Goal: Obtain resource: Download file/media

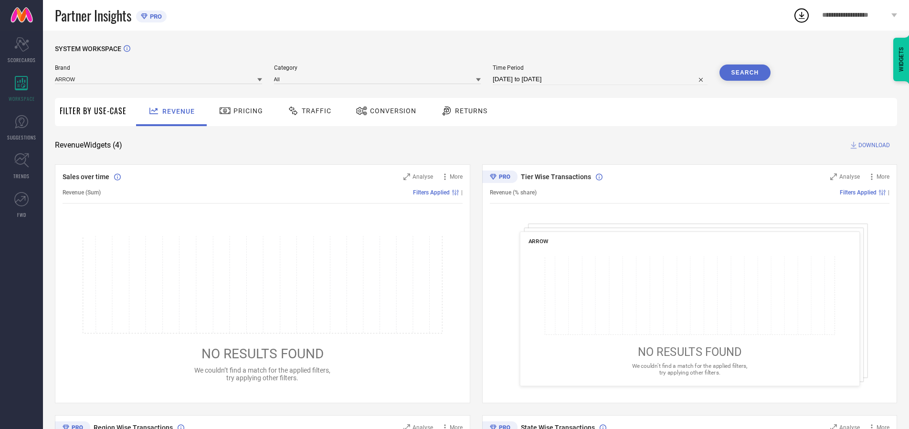
click at [307, 111] on span "Traffic" at bounding box center [317, 111] width 30 height 8
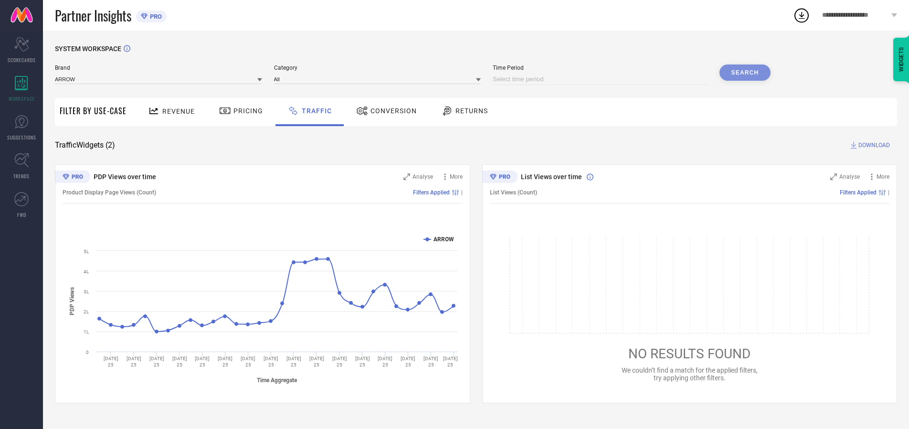
click at [602, 79] on input at bounding box center [600, 79] width 215 height 11
select select "9"
select select "2025"
select select "10"
select select "2025"
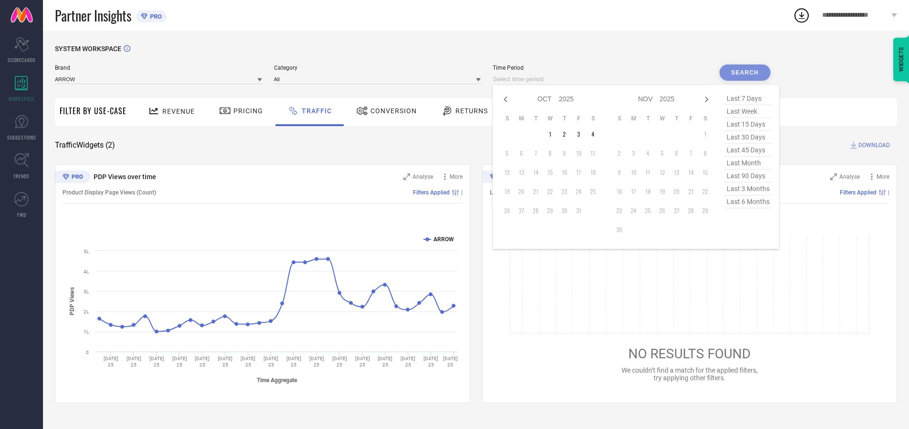
select select "8"
select select "2025"
select select "9"
select select "2025"
click at [596, 191] on td "27" at bounding box center [593, 191] width 14 height 14
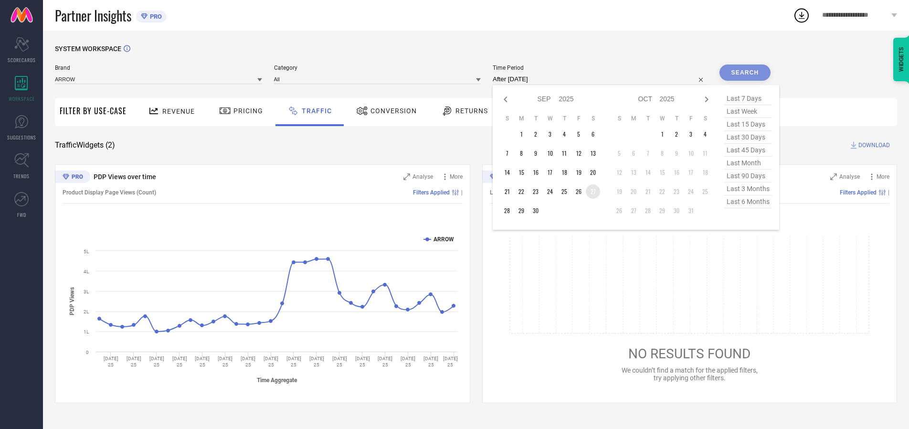
type input "[DATE] to [DATE]"
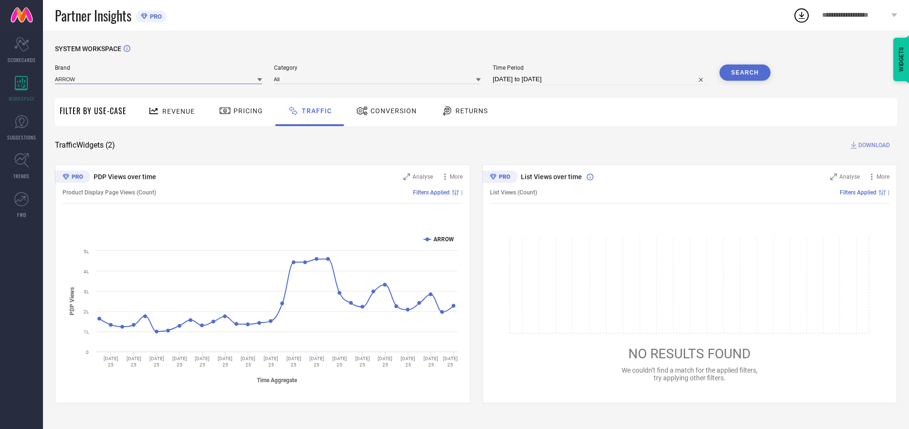
click at [159, 79] on input at bounding box center [158, 79] width 207 height 10
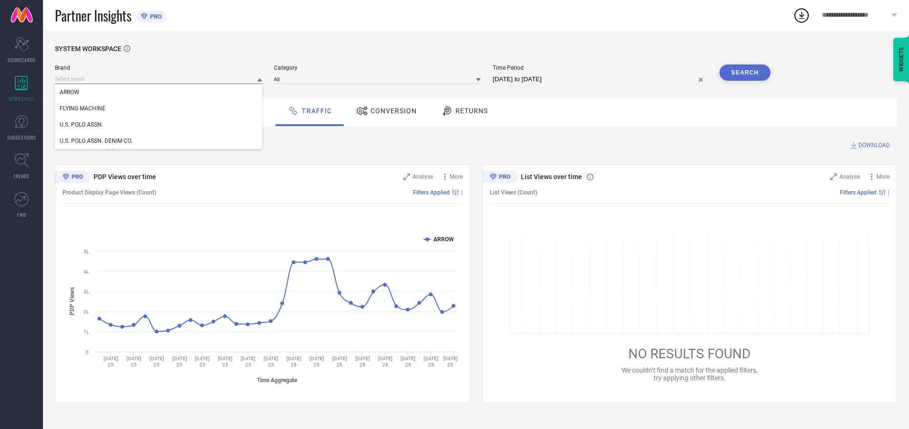
click at [159, 79] on input at bounding box center [158, 79] width 207 height 10
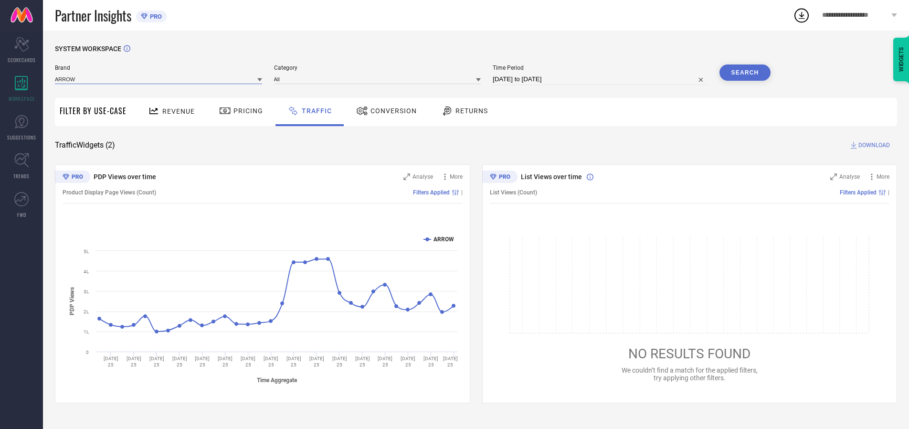
click at [159, 79] on input at bounding box center [158, 79] width 207 height 10
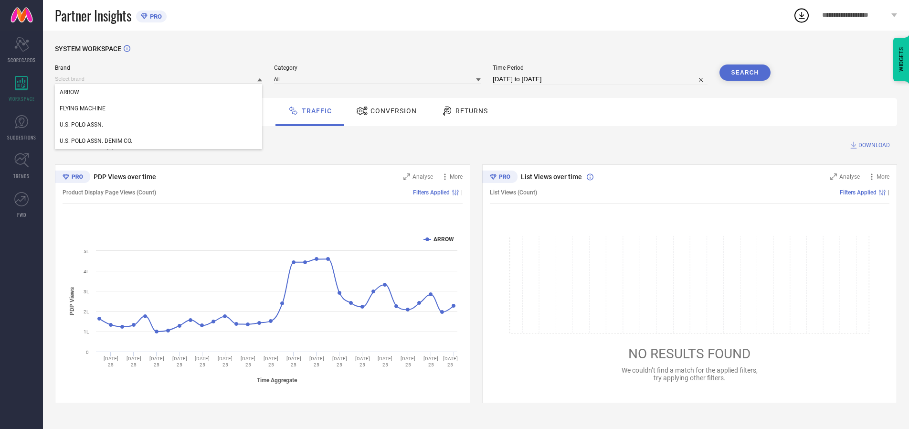
click at [159, 125] on div "U.S. POLO ASSN." at bounding box center [158, 124] width 207 height 16
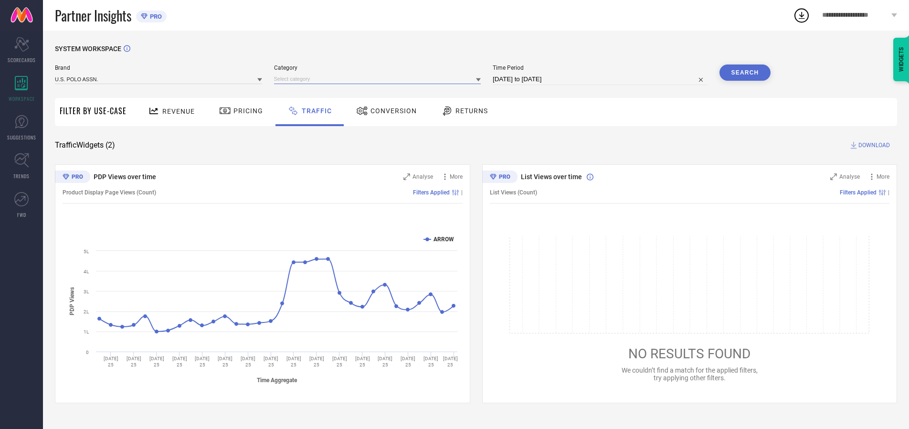
click at [380, 79] on input at bounding box center [377, 79] width 207 height 10
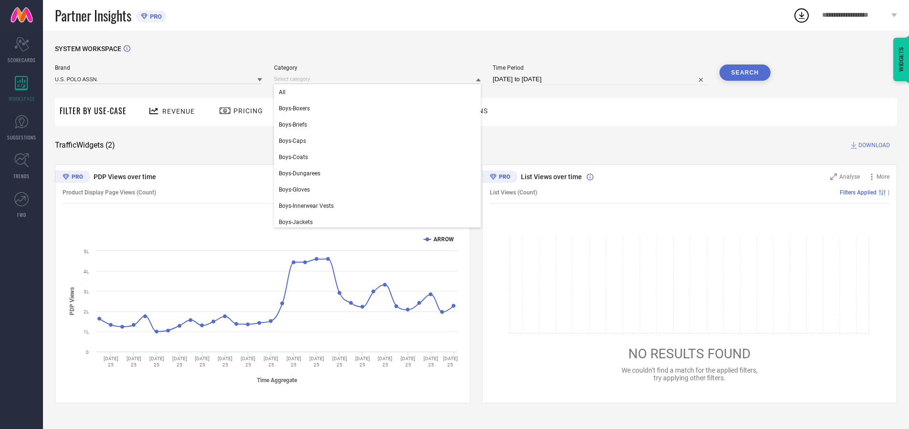
click at [380, 92] on div "All" at bounding box center [377, 92] width 207 height 16
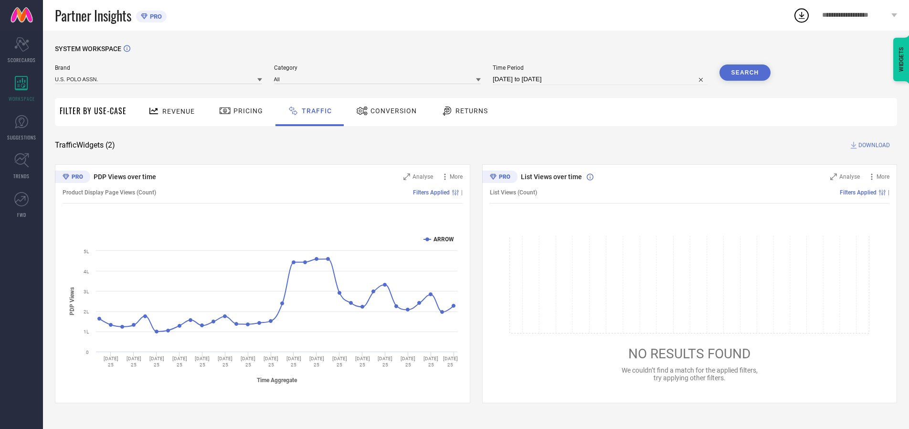
click at [745, 73] on button "Search" at bounding box center [745, 72] width 52 height 16
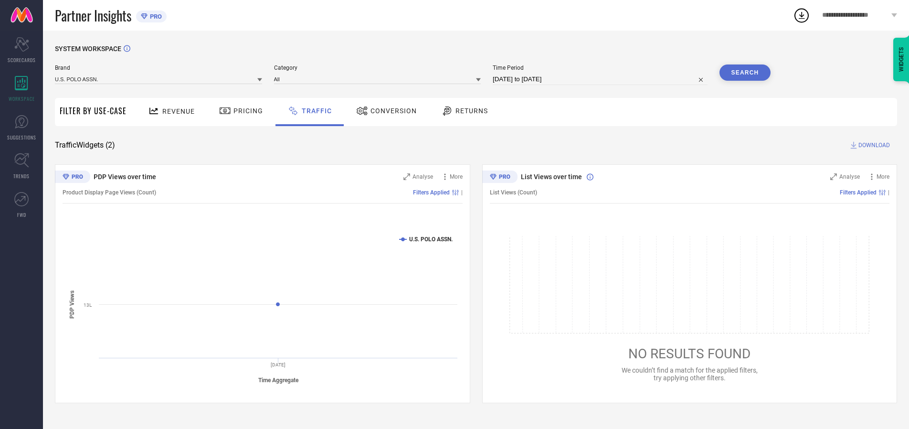
click at [873, 145] on span "DOWNLOAD" at bounding box center [874, 145] width 32 height 10
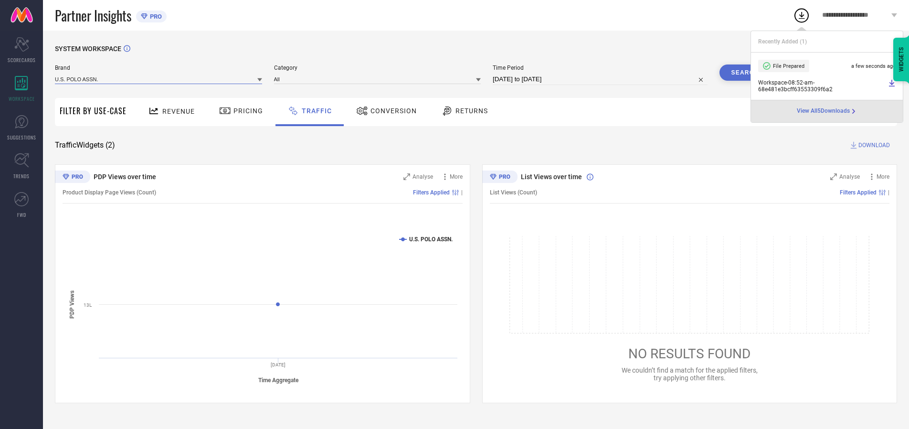
click at [159, 79] on input at bounding box center [158, 79] width 207 height 10
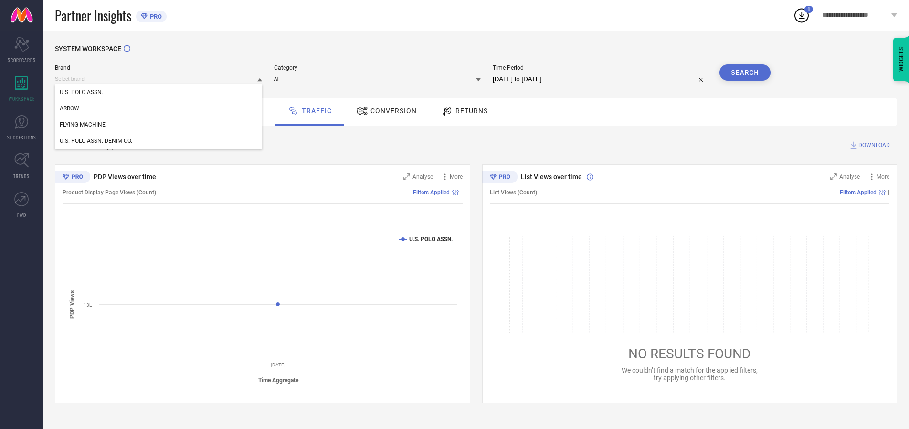
click at [159, 141] on div "U.S. POLO ASSN. DENIM CO." at bounding box center [158, 141] width 207 height 16
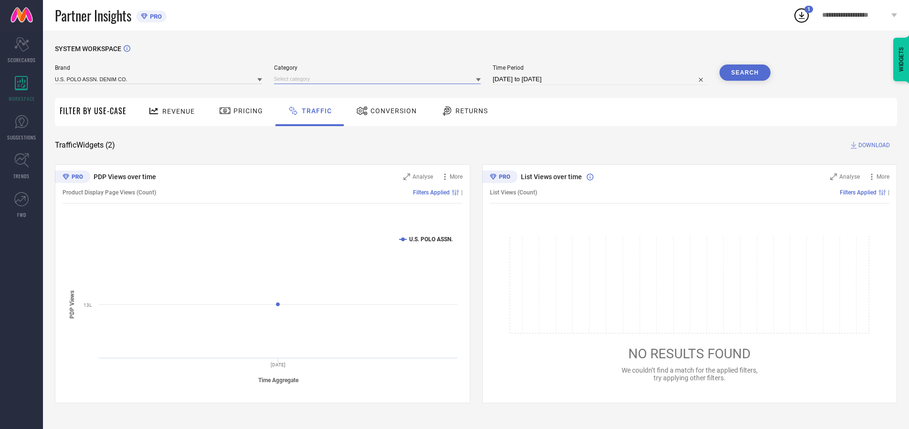
click at [380, 79] on input at bounding box center [377, 79] width 207 height 10
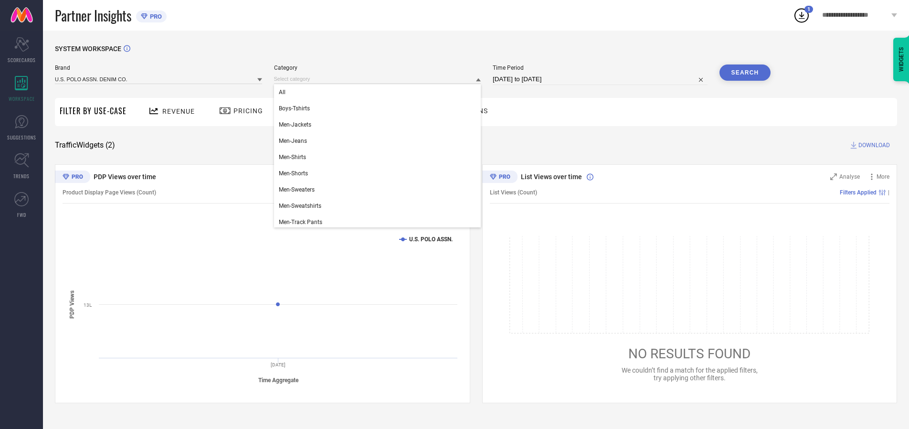
click at [380, 92] on div "All" at bounding box center [377, 92] width 207 height 16
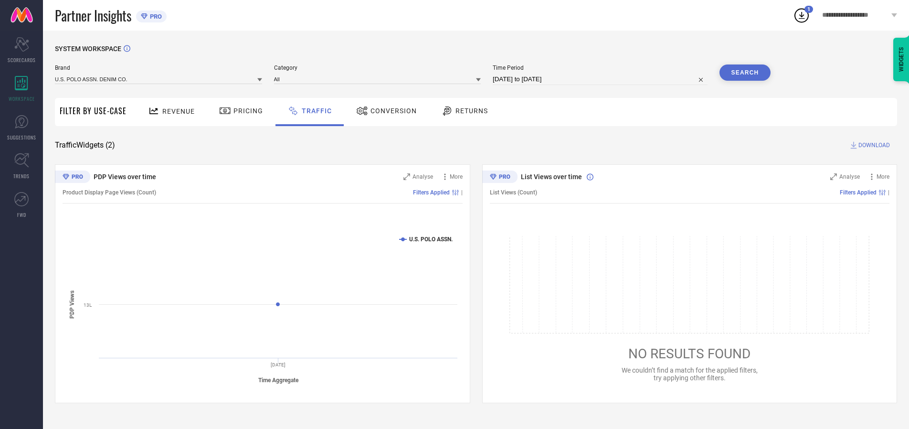
click at [745, 73] on button "Search" at bounding box center [745, 72] width 52 height 16
click at [873, 145] on span "DOWNLOAD" at bounding box center [874, 145] width 32 height 10
click at [602, 79] on input at bounding box center [600, 79] width 215 height 11
select select "9"
select select "2025"
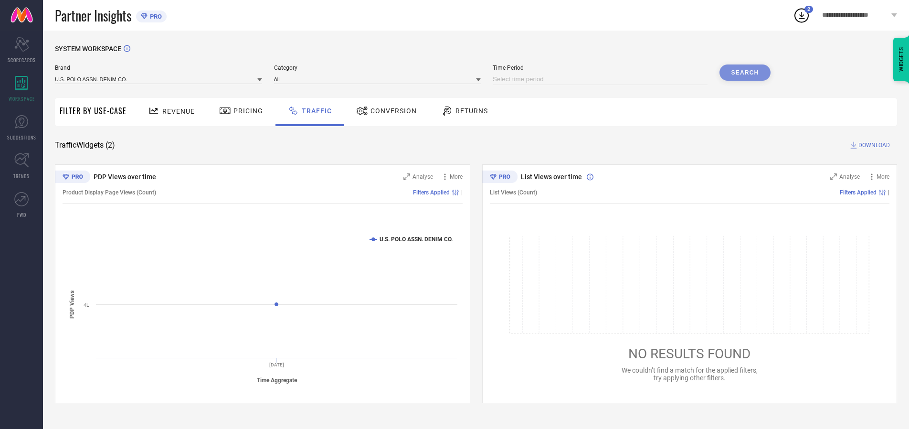
select select "10"
select select "2025"
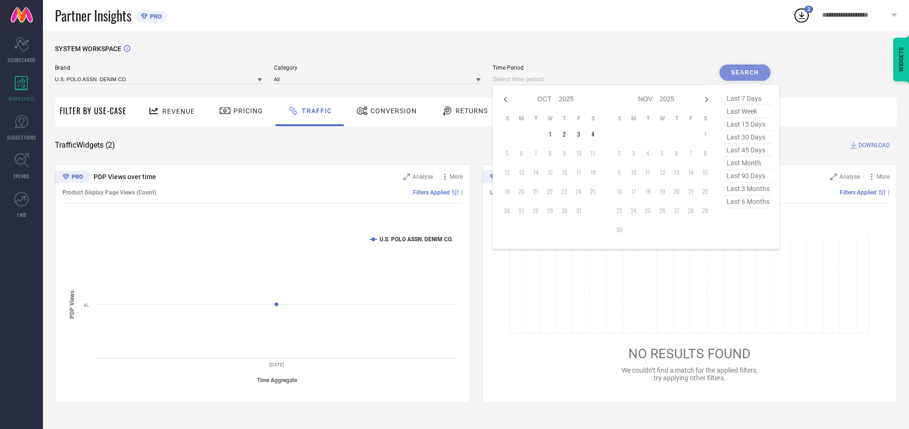
select select "8"
select select "2025"
select select "9"
select select "2025"
click at [510, 211] on td "28" at bounding box center [507, 210] width 14 height 14
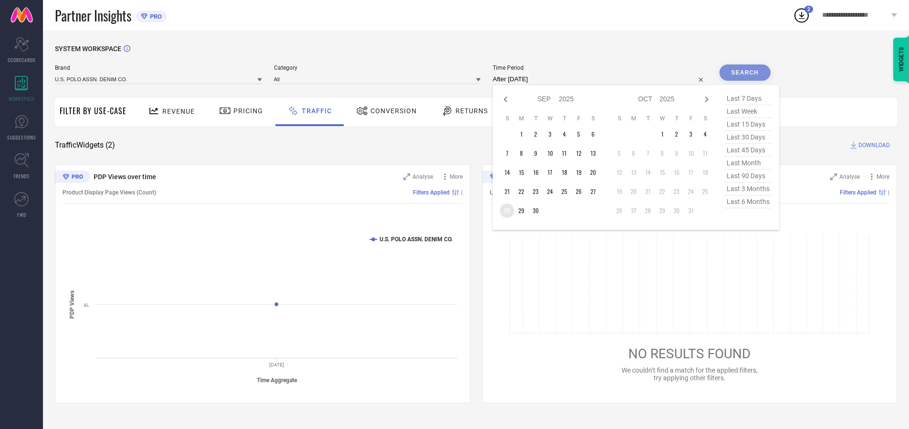
type input "[DATE] to [DATE]"
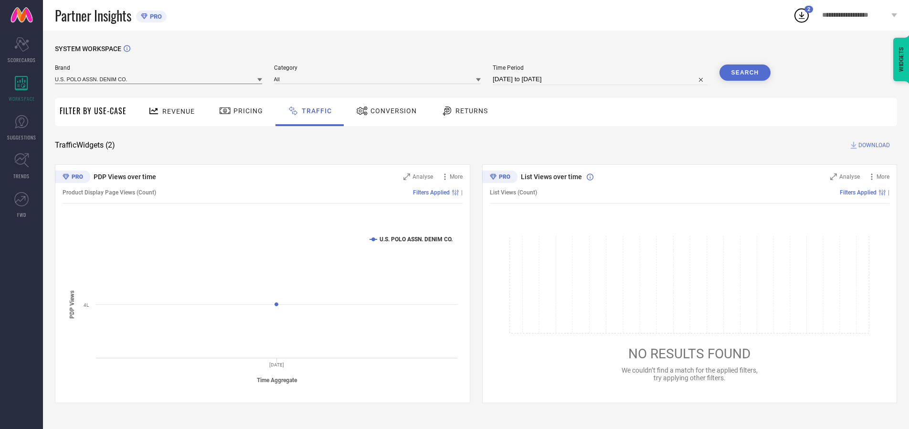
click at [159, 79] on input at bounding box center [158, 79] width 207 height 10
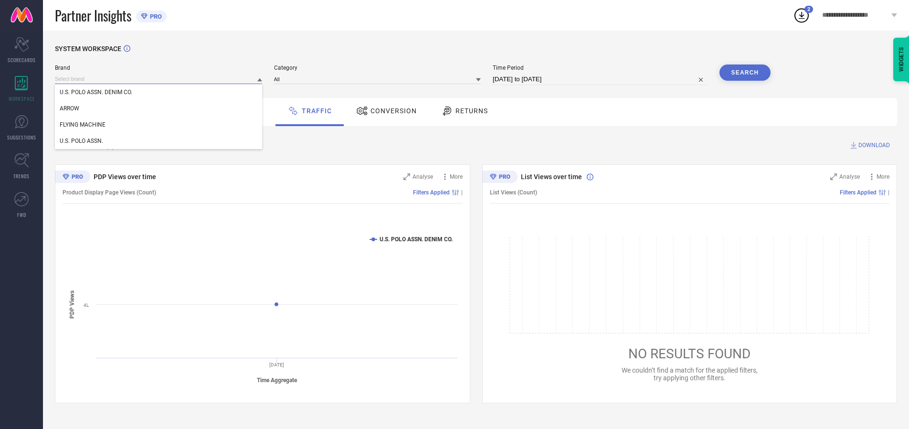
click at [159, 79] on input at bounding box center [158, 79] width 207 height 10
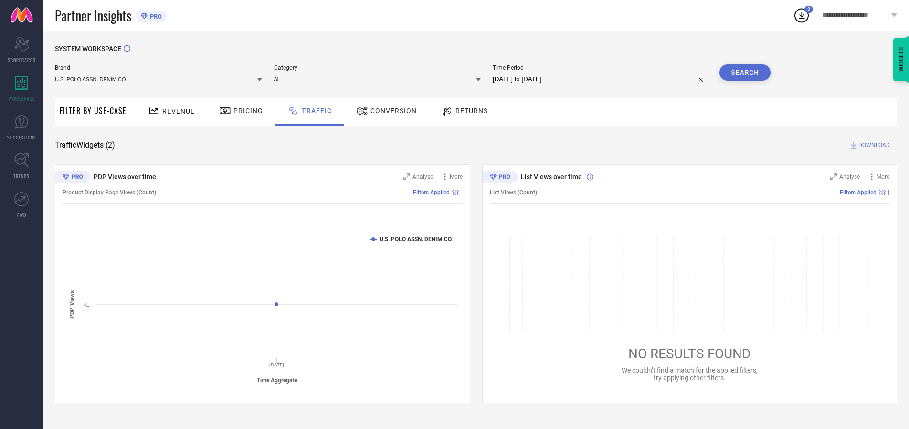
click at [159, 79] on input at bounding box center [158, 79] width 207 height 10
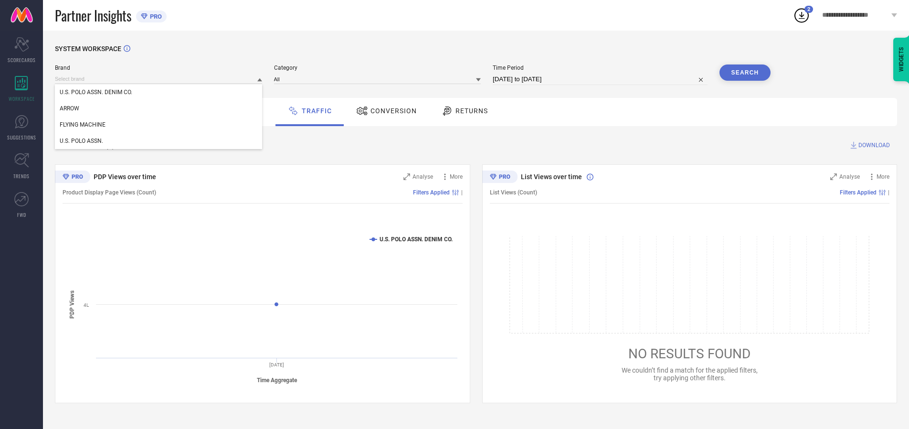
click at [159, 92] on div "U.S. POLO ASSN. DENIM CO." at bounding box center [158, 92] width 207 height 16
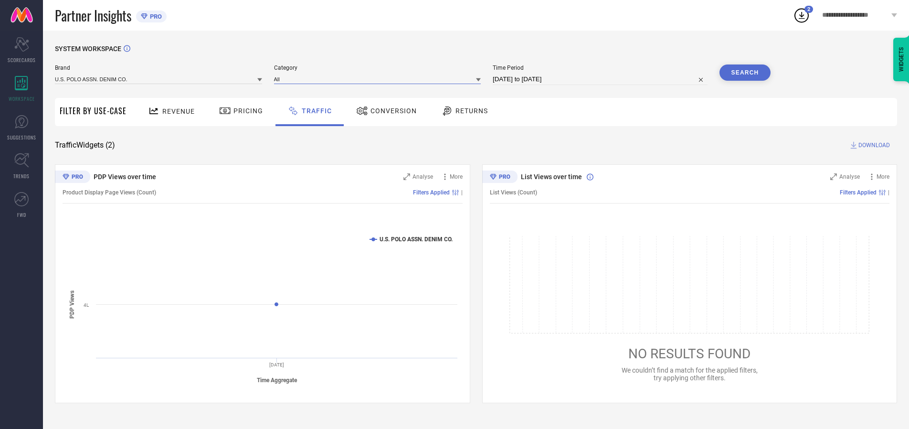
click at [380, 79] on input at bounding box center [377, 79] width 207 height 10
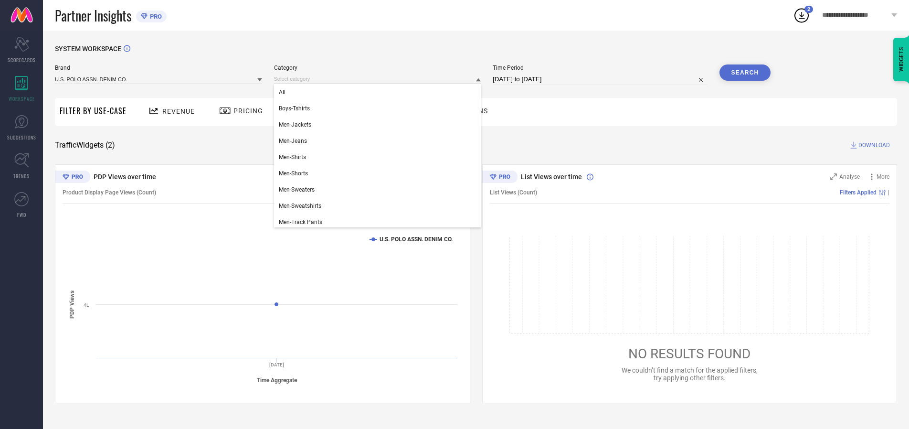
click at [380, 92] on div "All" at bounding box center [377, 92] width 207 height 16
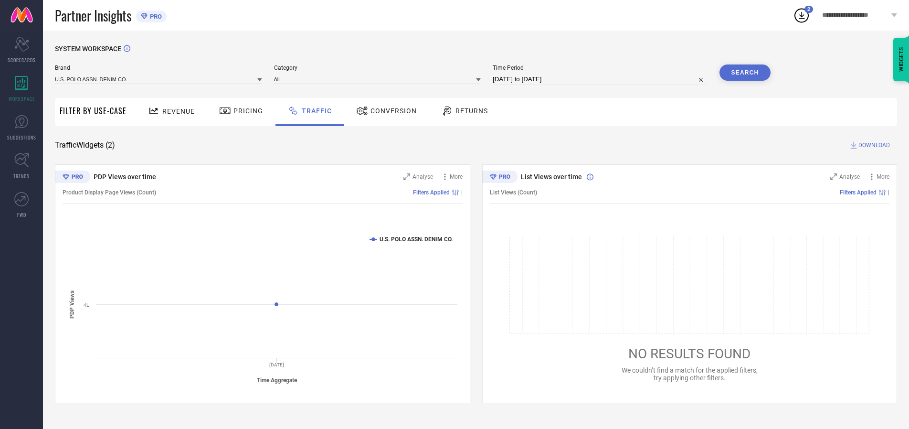
click at [745, 73] on button "Search" at bounding box center [745, 72] width 52 height 16
click at [873, 145] on span "DOWNLOAD" at bounding box center [874, 145] width 32 height 10
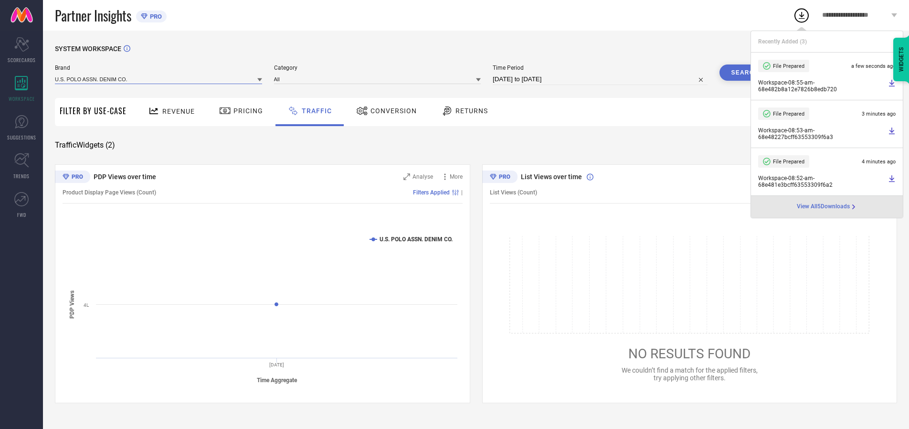
click at [159, 79] on input at bounding box center [158, 79] width 207 height 10
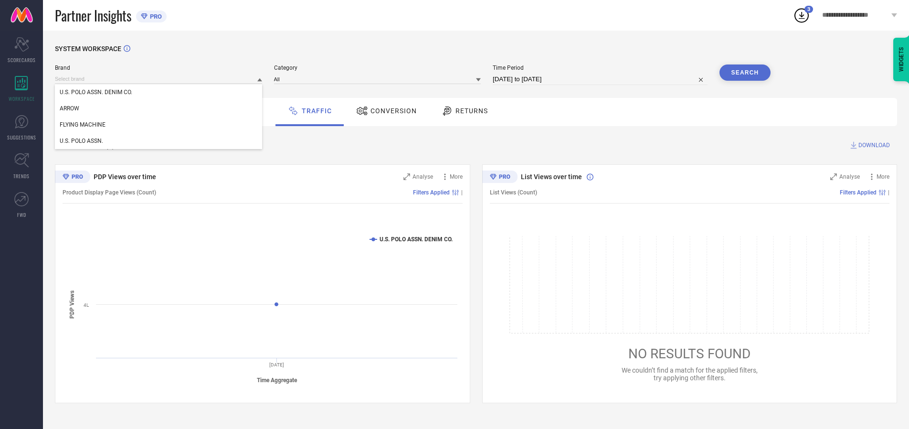
click at [159, 141] on div "U.S. POLO ASSN." at bounding box center [158, 141] width 207 height 16
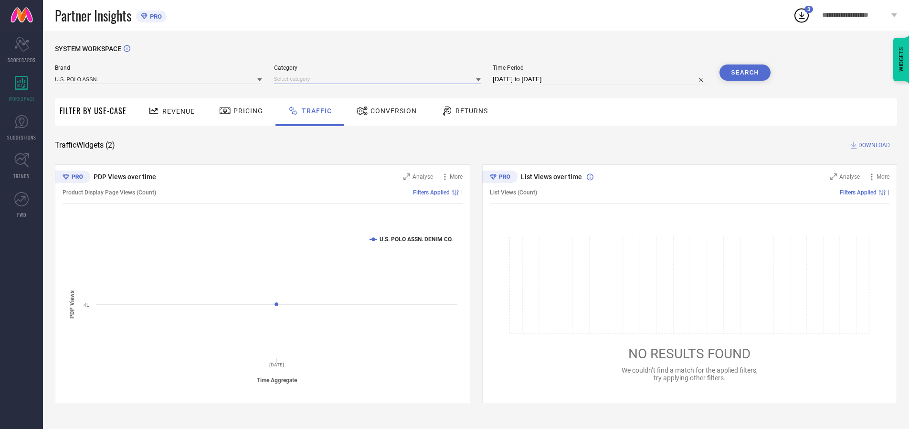
click at [380, 79] on input at bounding box center [377, 79] width 207 height 10
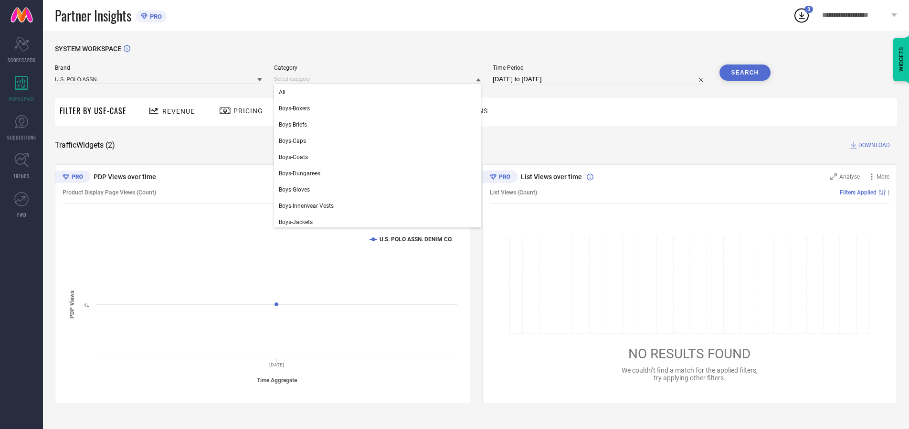
click at [380, 92] on div "All" at bounding box center [377, 92] width 207 height 16
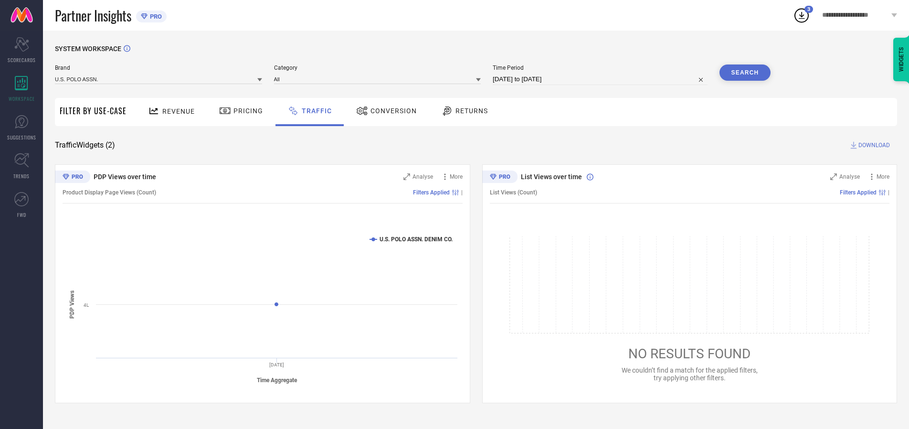
click at [745, 73] on button "Search" at bounding box center [745, 72] width 52 height 16
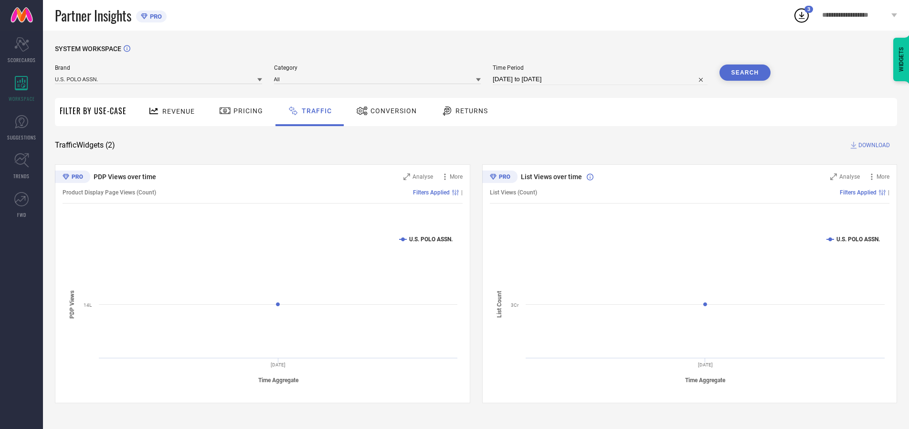
click at [873, 145] on span "DOWNLOAD" at bounding box center [874, 145] width 32 height 10
click at [602, 79] on input at bounding box center [600, 79] width 215 height 11
select select "9"
select select "2025"
select select "10"
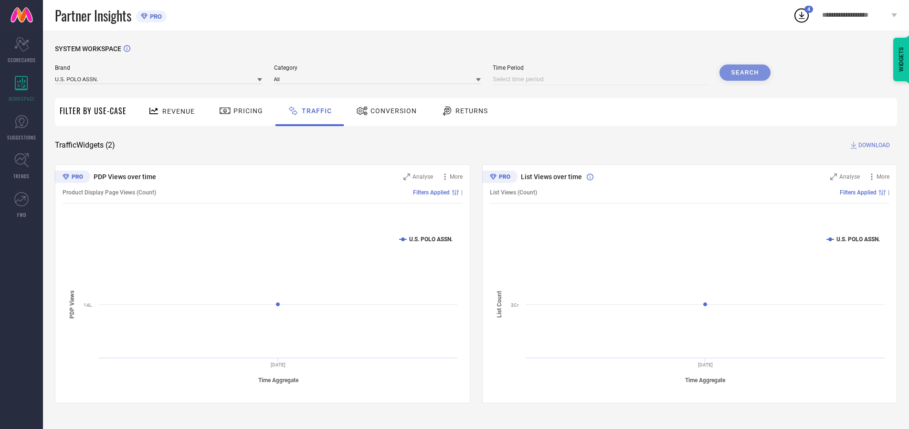
select select "2025"
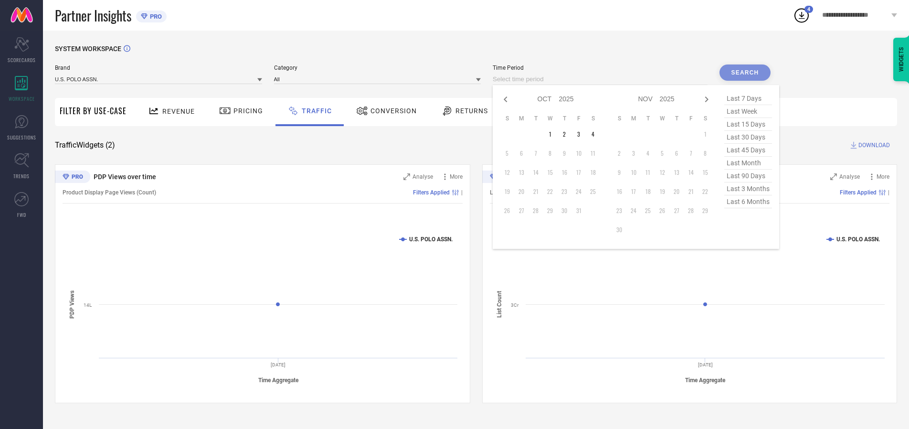
select select "8"
select select "2025"
select select "9"
select select "2025"
click at [524, 211] on td "29" at bounding box center [521, 210] width 14 height 14
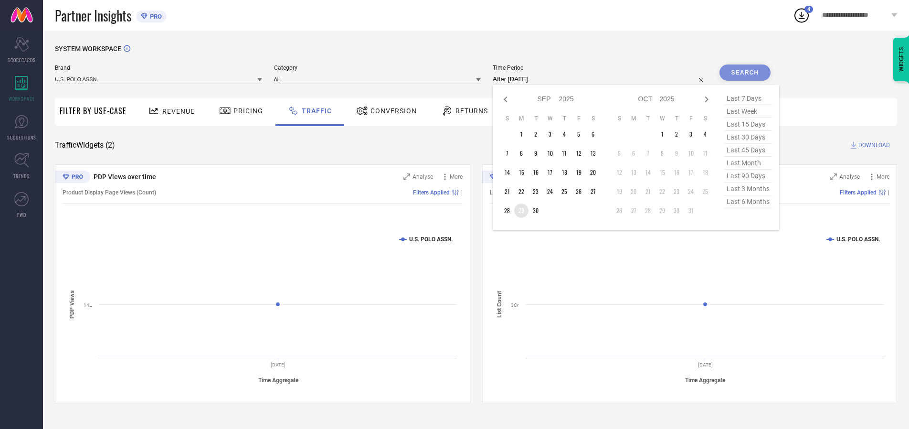
type input "[DATE] to [DATE]"
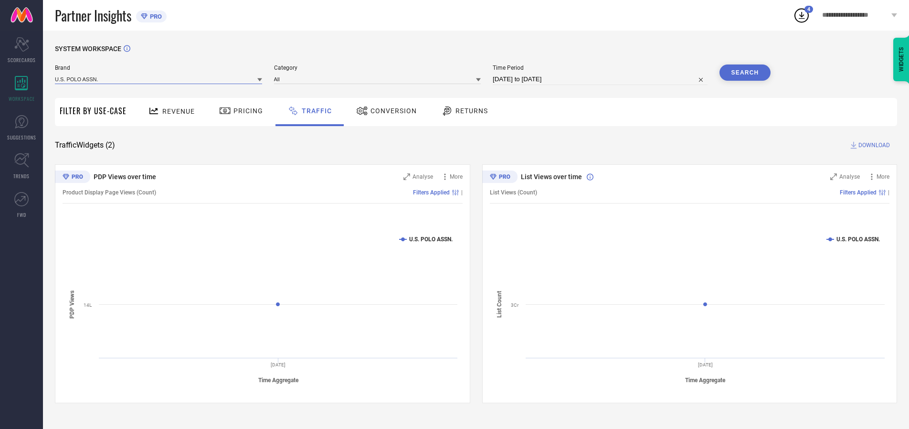
click at [159, 79] on input at bounding box center [158, 79] width 207 height 10
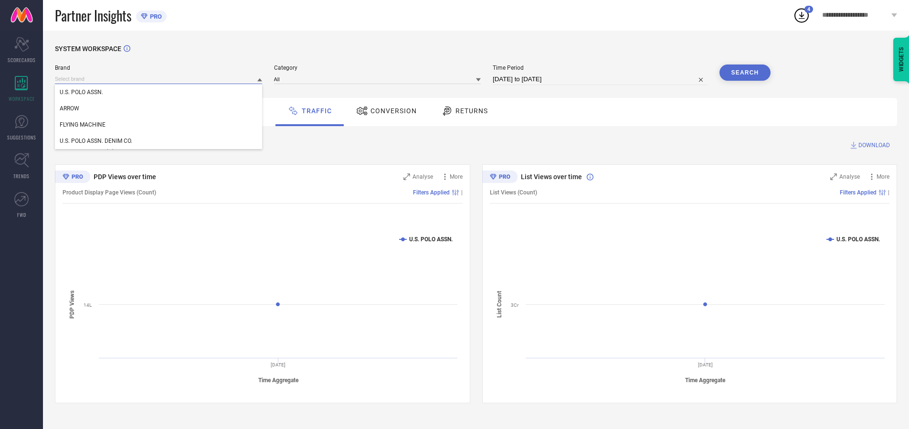
click at [159, 79] on input at bounding box center [158, 79] width 207 height 10
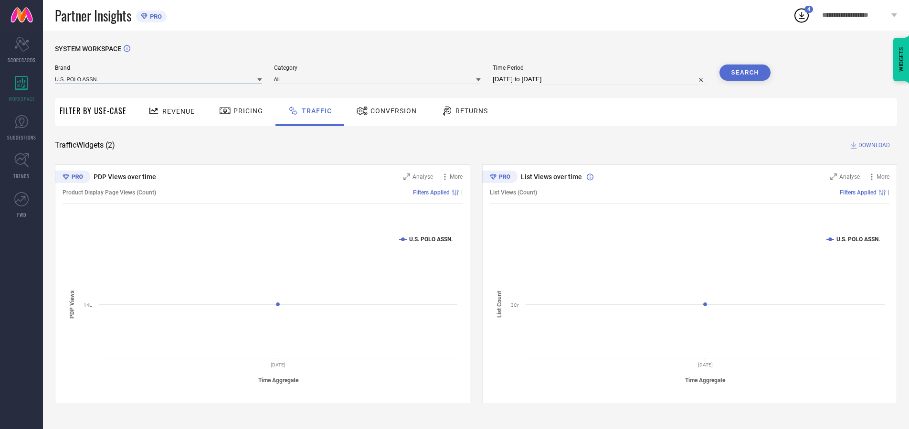
click at [159, 79] on input at bounding box center [158, 79] width 207 height 10
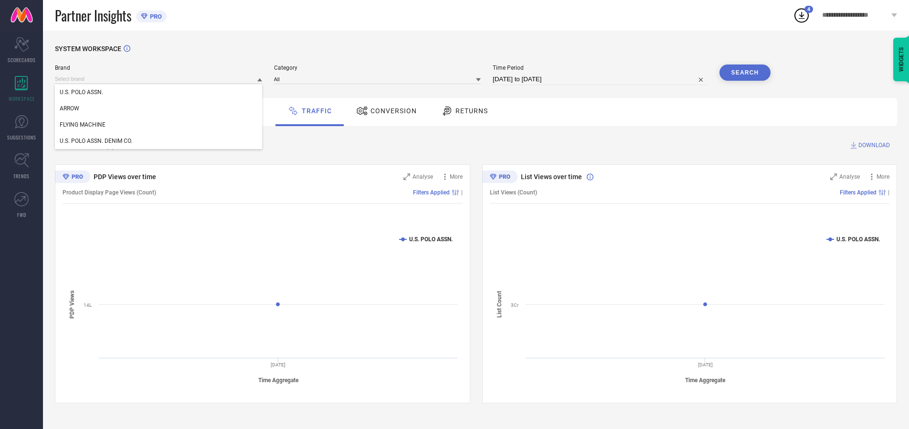
click at [159, 92] on div "U.S. POLO ASSN." at bounding box center [158, 92] width 207 height 16
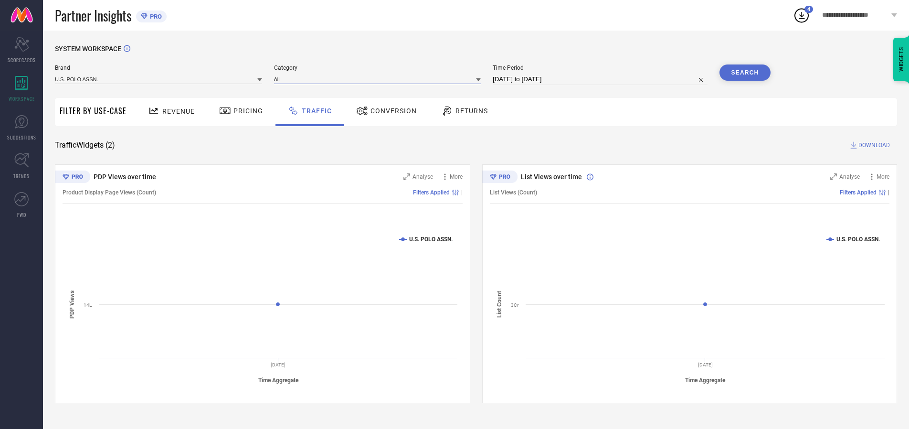
click at [380, 79] on input at bounding box center [377, 79] width 207 height 10
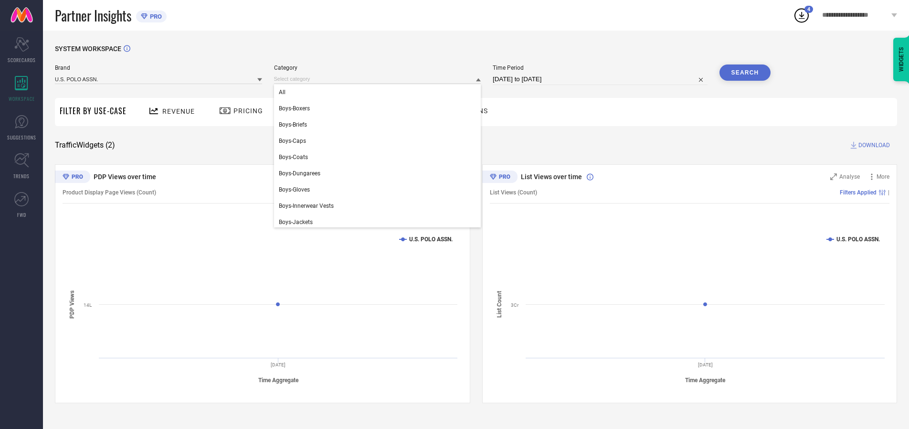
click at [380, 92] on div "All" at bounding box center [377, 92] width 207 height 16
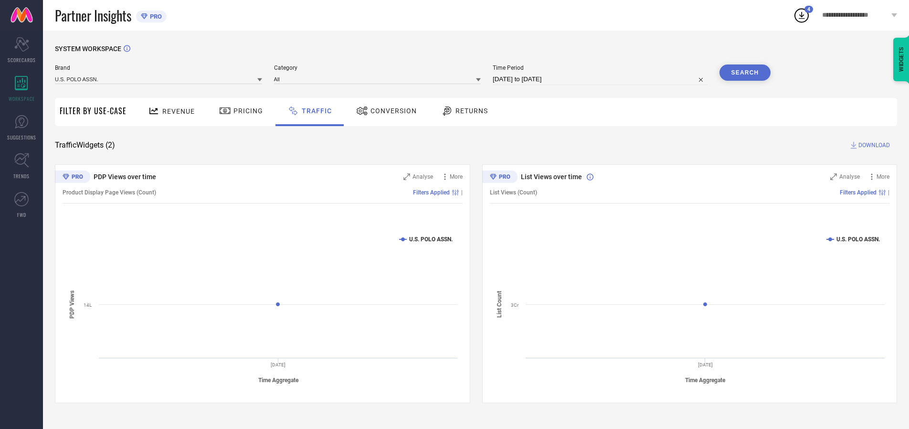
click at [745, 73] on button "Search" at bounding box center [745, 72] width 52 height 16
click at [873, 145] on span "DOWNLOAD" at bounding box center [874, 145] width 32 height 10
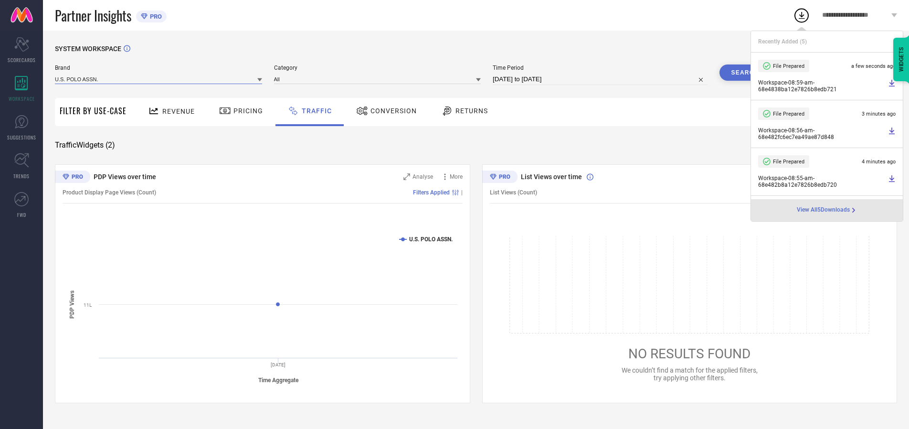
click at [159, 79] on input at bounding box center [158, 79] width 207 height 10
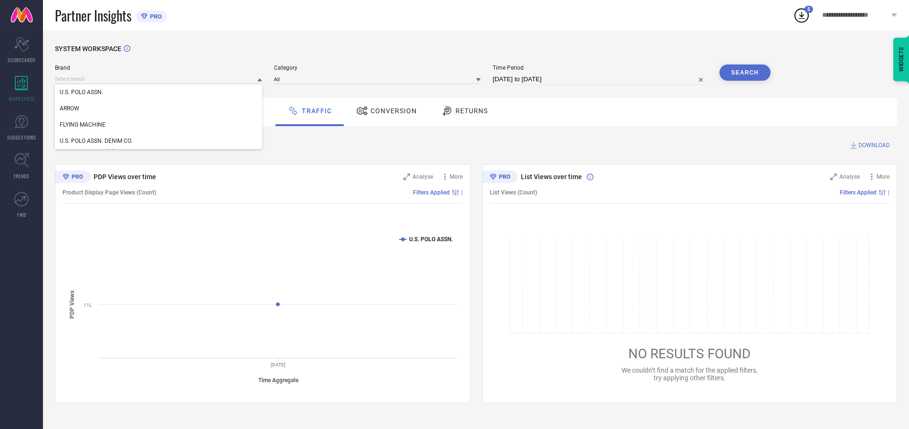
click at [159, 141] on div "U.S. POLO ASSN. DENIM CO." at bounding box center [158, 141] width 207 height 16
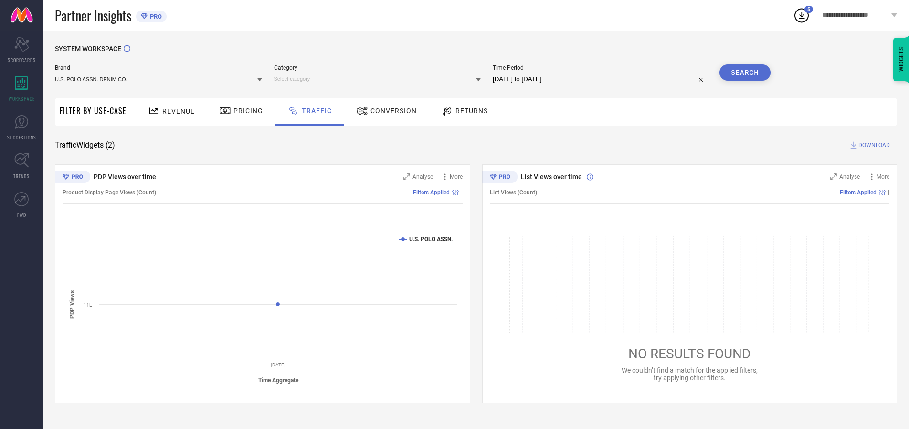
click at [380, 79] on input at bounding box center [377, 79] width 207 height 10
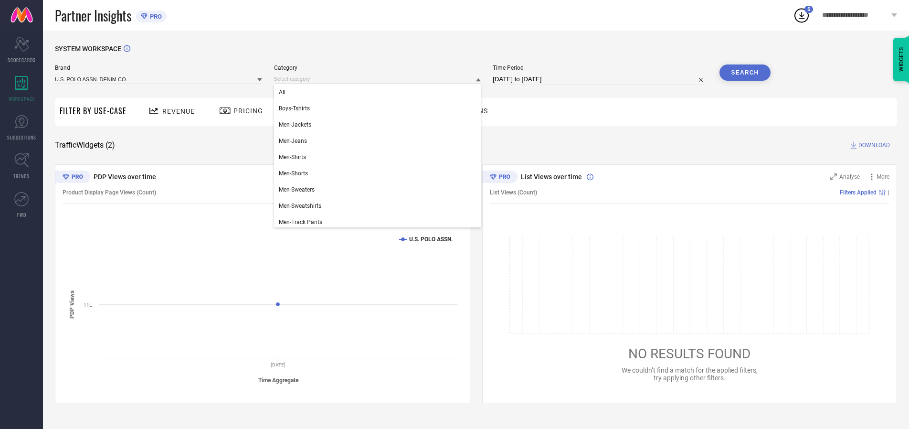
click at [380, 92] on div "All" at bounding box center [377, 92] width 207 height 16
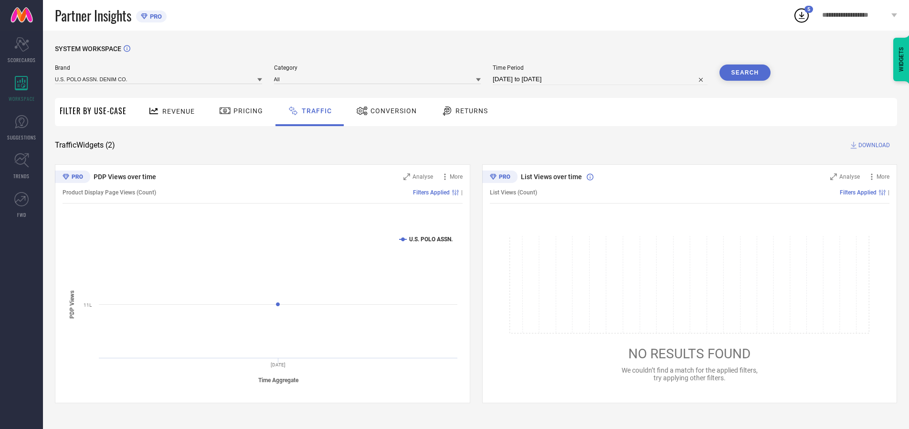
click at [745, 73] on button "Search" at bounding box center [745, 72] width 52 height 16
click at [873, 145] on span "DOWNLOAD" at bounding box center [874, 145] width 32 height 10
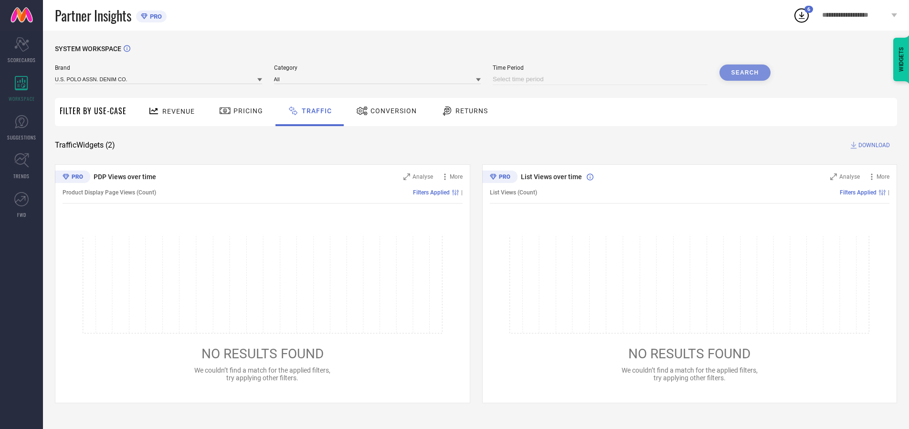
click at [602, 79] on input at bounding box center [600, 79] width 215 height 11
select select "9"
select select "2025"
select select "10"
select select "2025"
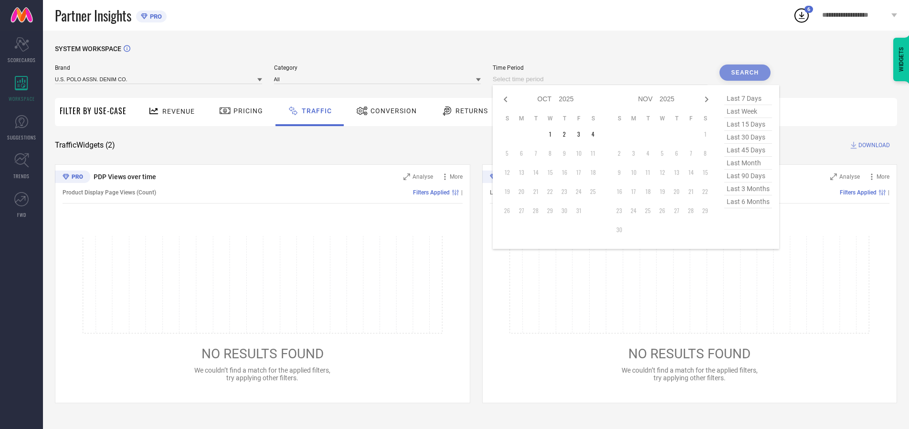
select select "8"
select select "2025"
select select "9"
select select "2025"
click at [539, 211] on td "30" at bounding box center [536, 210] width 14 height 14
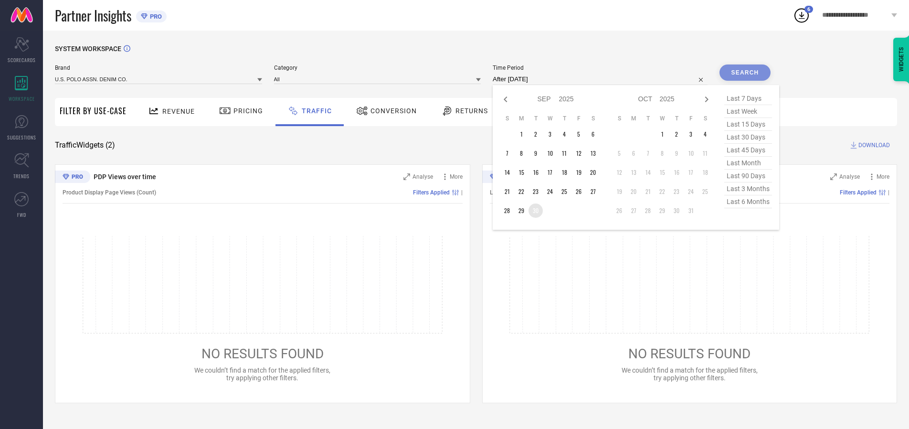
type input "[DATE] to [DATE]"
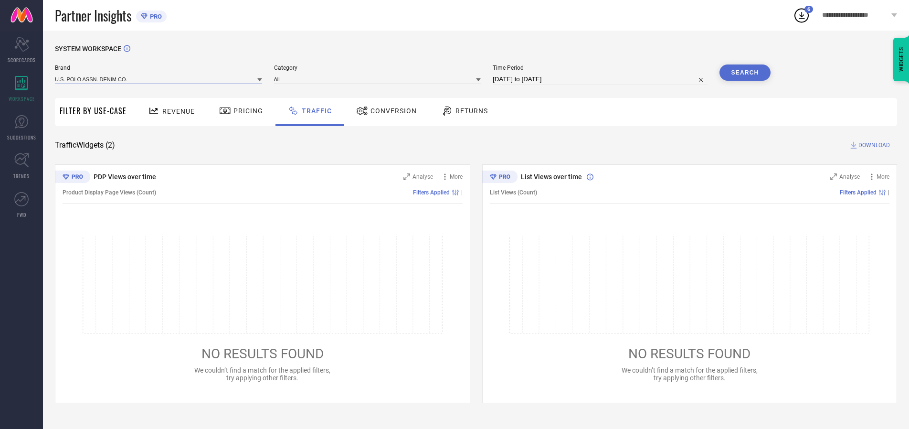
click at [159, 79] on input at bounding box center [158, 79] width 207 height 10
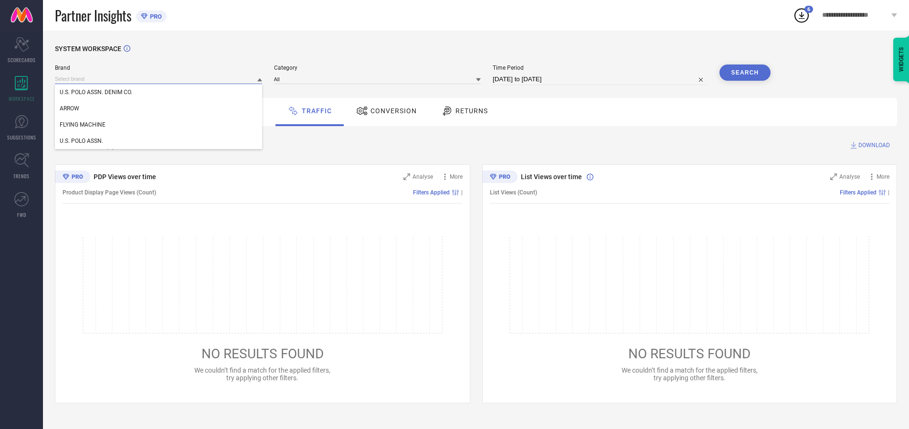
click at [159, 79] on input at bounding box center [158, 79] width 207 height 10
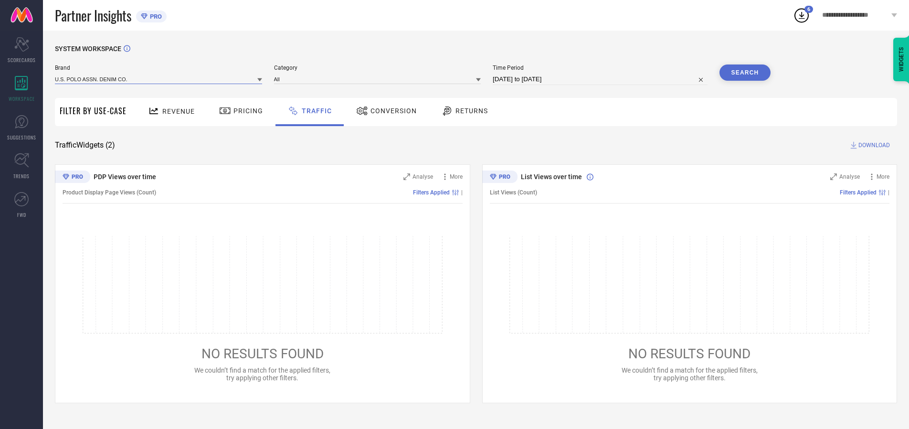
click at [159, 79] on input at bounding box center [158, 79] width 207 height 10
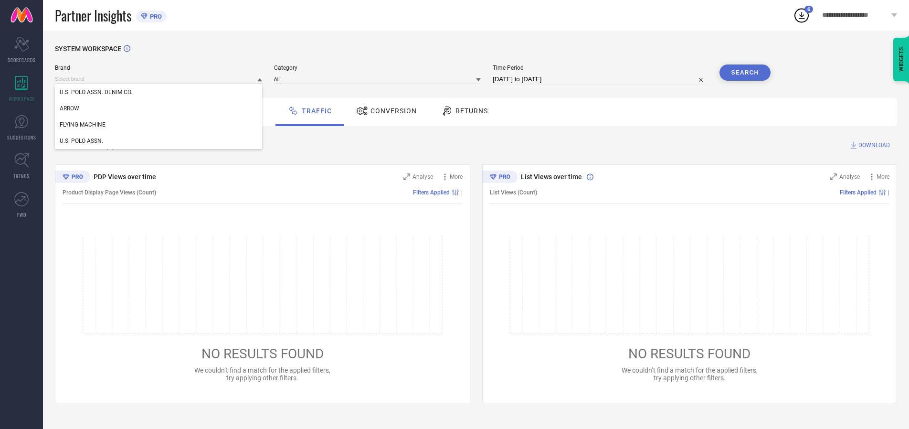
click at [159, 92] on div "U.S. POLO ASSN. DENIM CO." at bounding box center [158, 92] width 207 height 16
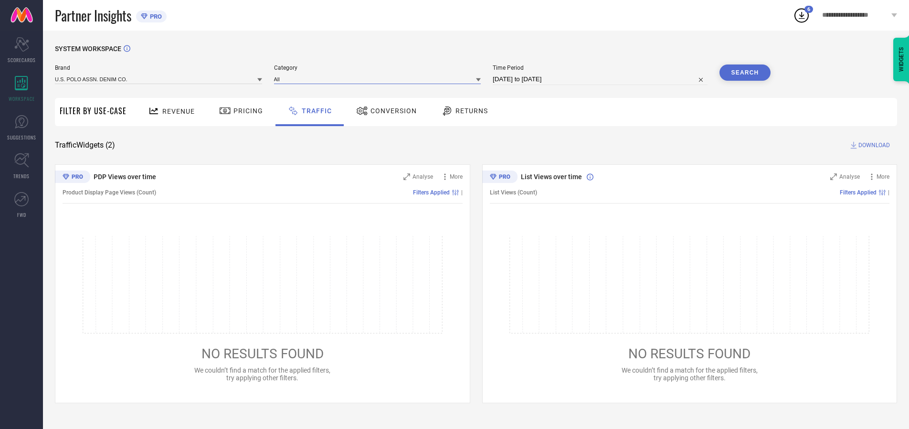
click at [380, 79] on input at bounding box center [377, 79] width 207 height 10
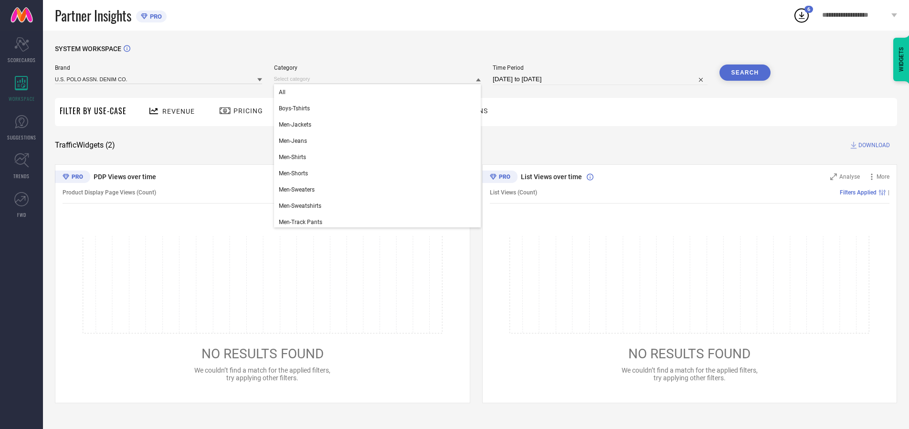
click at [380, 92] on div "All" at bounding box center [377, 92] width 207 height 16
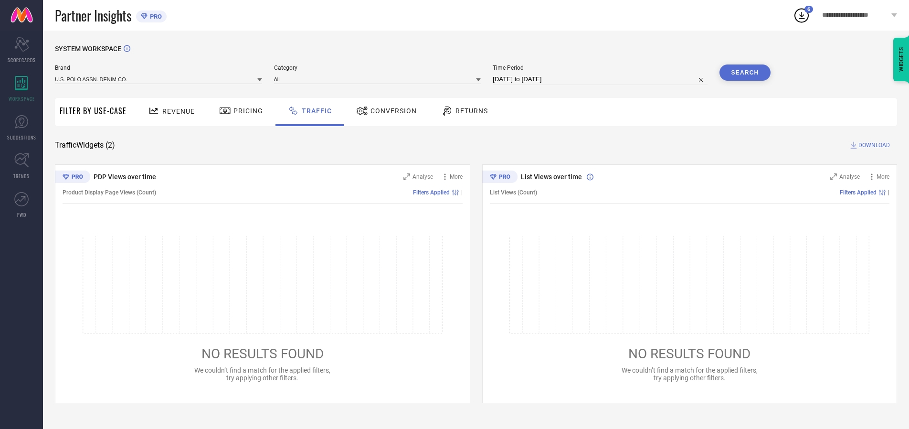
click at [745, 73] on button "Search" at bounding box center [745, 72] width 52 height 16
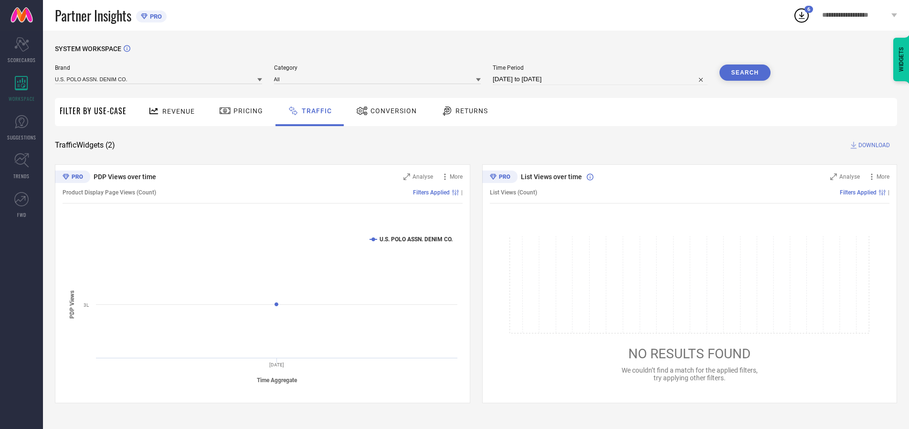
click at [873, 145] on span "DOWNLOAD" at bounding box center [874, 145] width 32 height 10
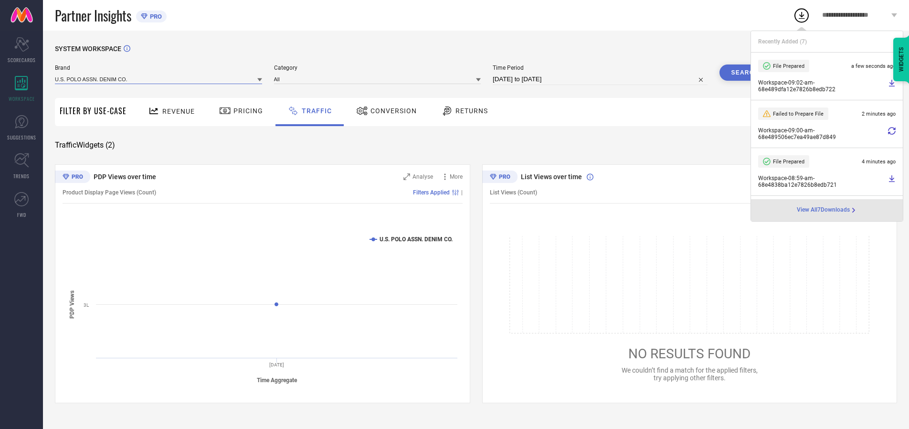
click at [159, 79] on input at bounding box center [158, 79] width 207 height 10
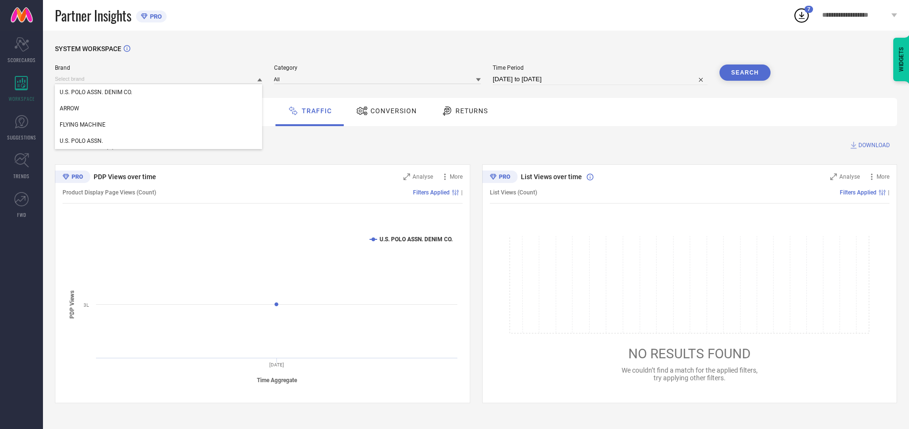
click at [159, 141] on div "U.S. POLO ASSN." at bounding box center [158, 141] width 207 height 16
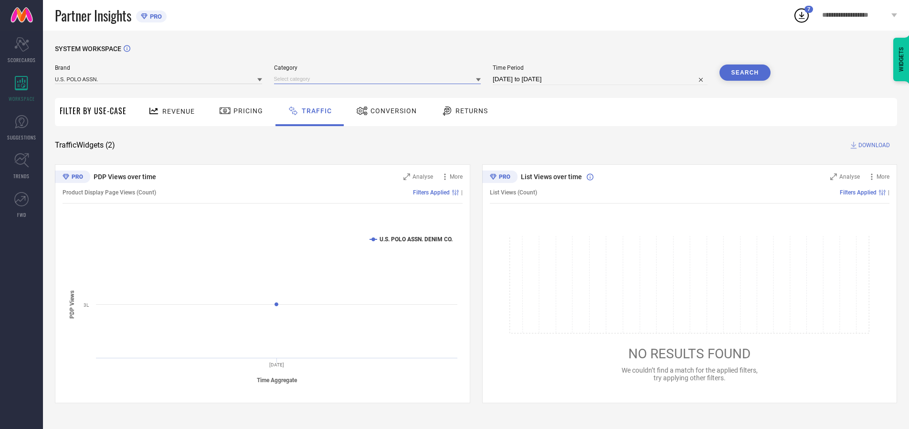
click at [380, 79] on input at bounding box center [377, 79] width 207 height 10
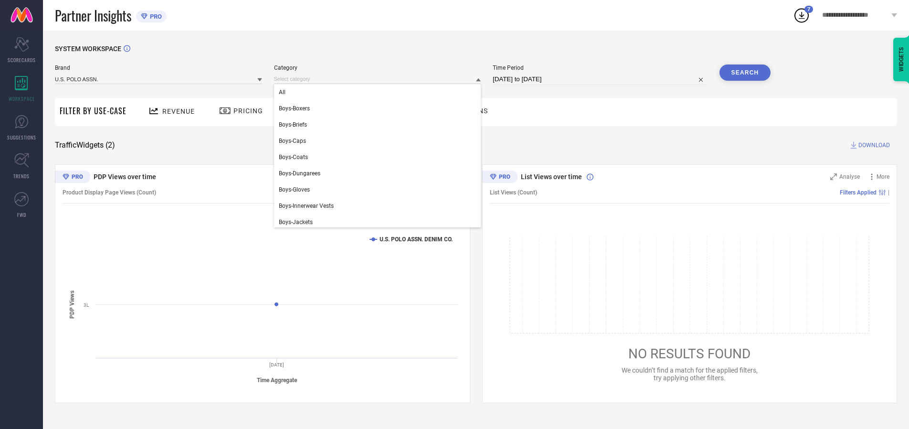
click at [380, 92] on div "All" at bounding box center [377, 92] width 207 height 16
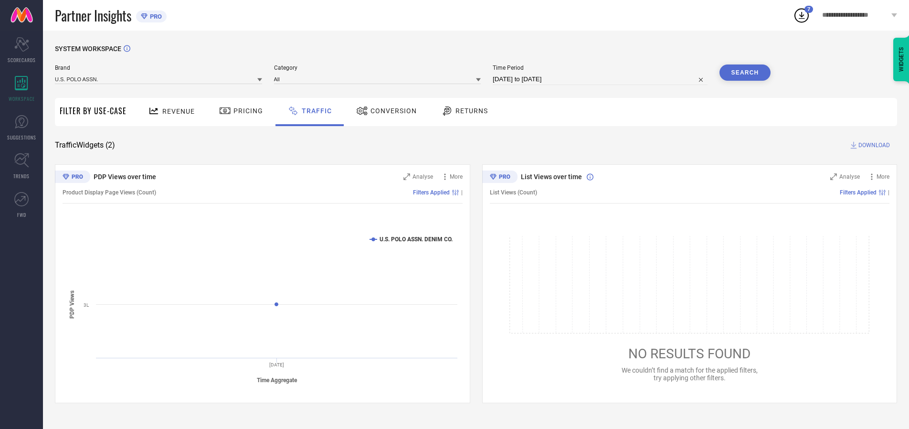
click at [745, 73] on button "Search" at bounding box center [745, 72] width 52 height 16
click at [873, 145] on span "DOWNLOAD" at bounding box center [874, 145] width 32 height 10
click at [602, 79] on input at bounding box center [600, 79] width 215 height 11
select select "9"
select select "2025"
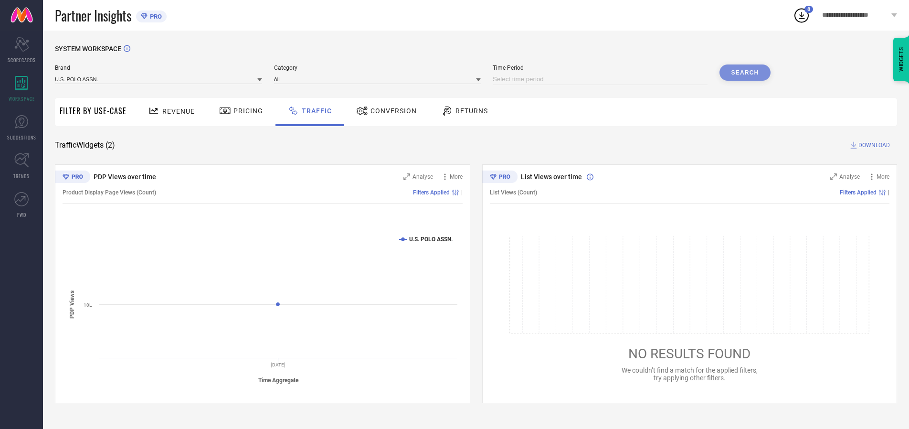
select select "10"
select select "2025"
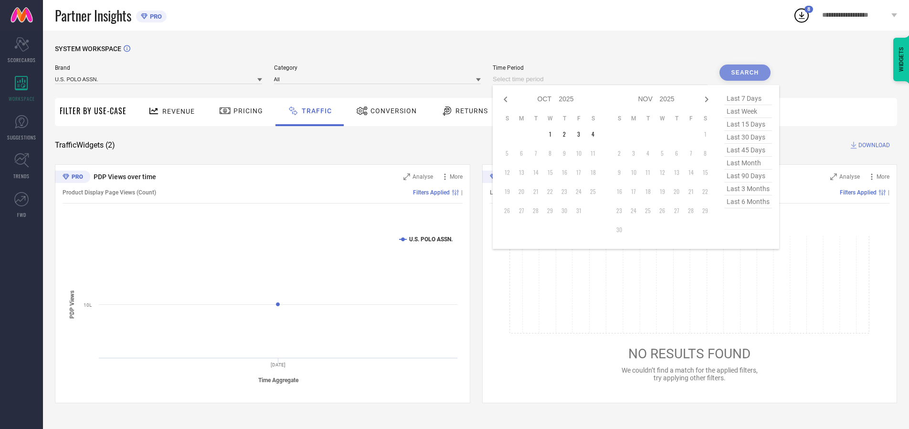
click at [553, 134] on td "1" at bounding box center [550, 134] width 14 height 14
type input "[DATE] to [DATE]"
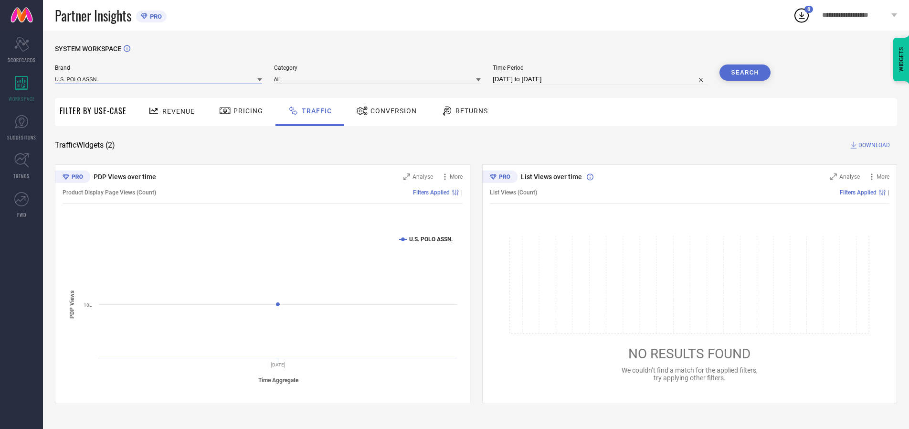
click at [159, 79] on input at bounding box center [158, 79] width 207 height 10
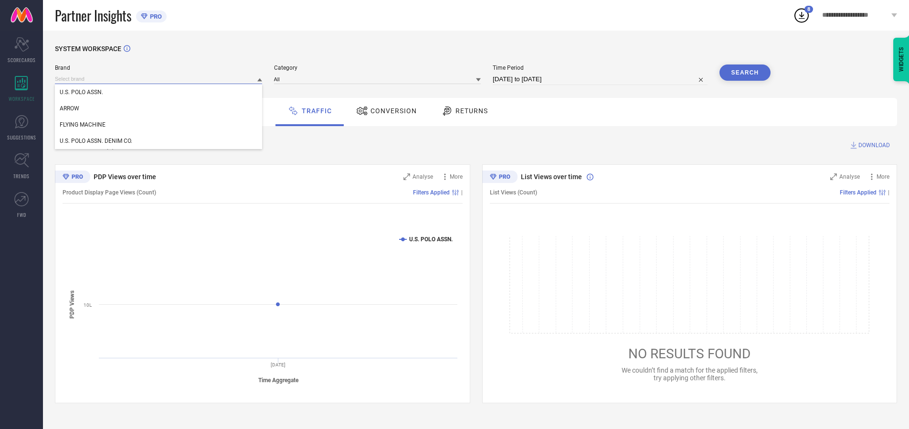
click at [159, 79] on input at bounding box center [158, 79] width 207 height 10
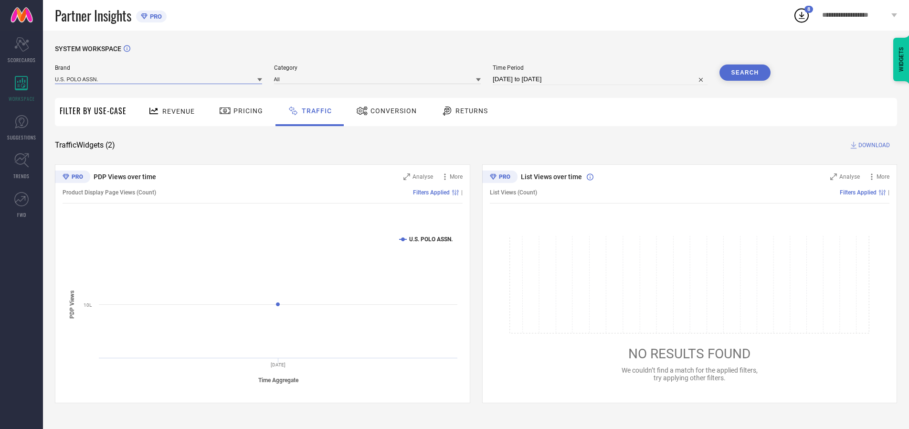
click at [159, 79] on input at bounding box center [158, 79] width 207 height 10
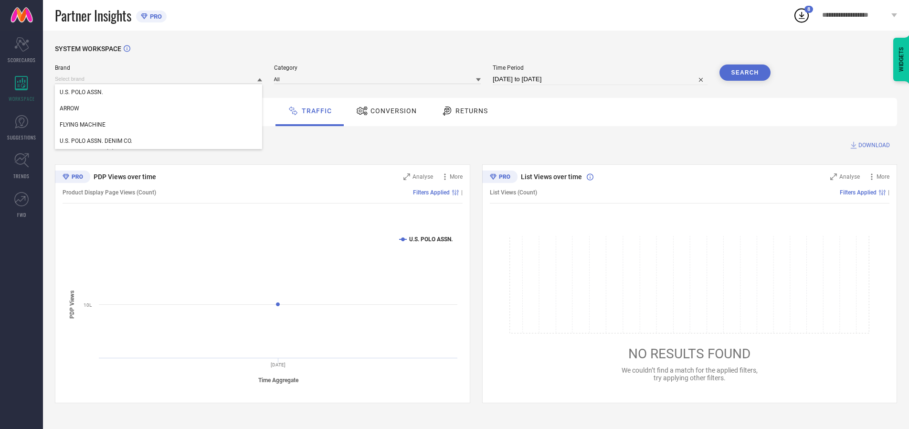
click at [159, 92] on div "U.S. POLO ASSN." at bounding box center [158, 92] width 207 height 16
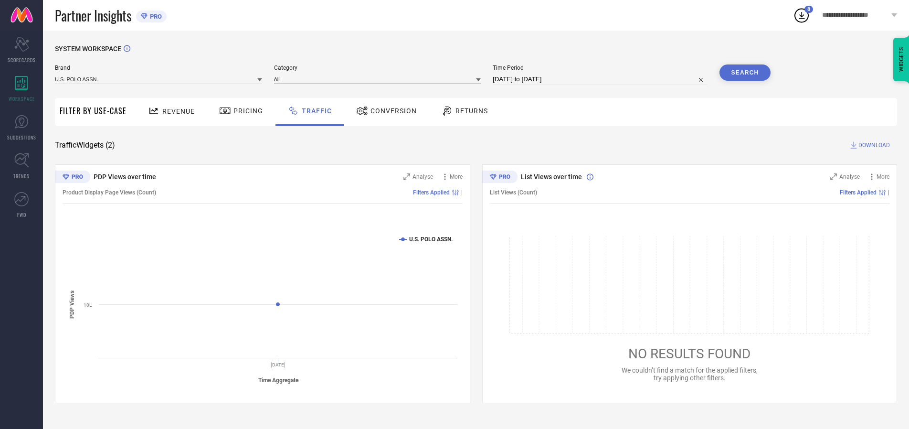
click at [380, 79] on input at bounding box center [377, 79] width 207 height 10
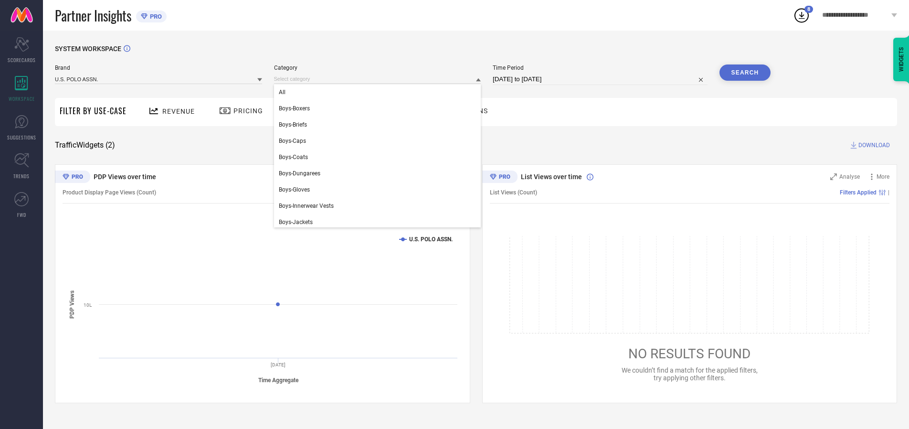
click at [380, 92] on div "All" at bounding box center [377, 92] width 207 height 16
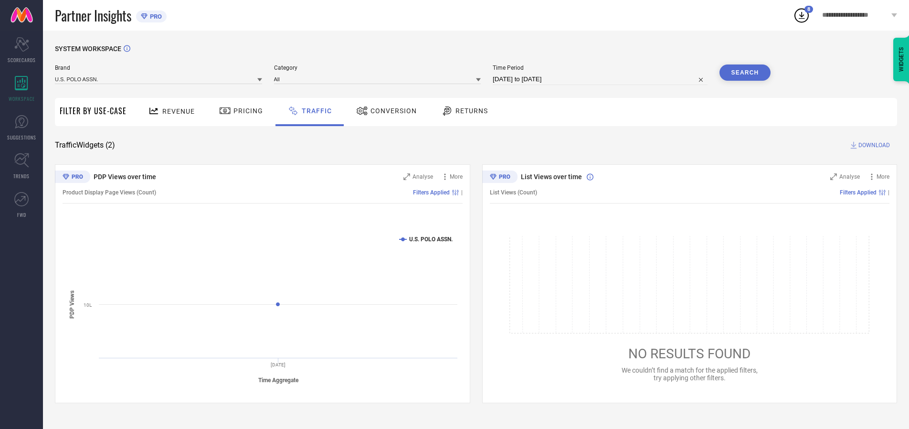
click at [745, 73] on button "Search" at bounding box center [745, 72] width 52 height 16
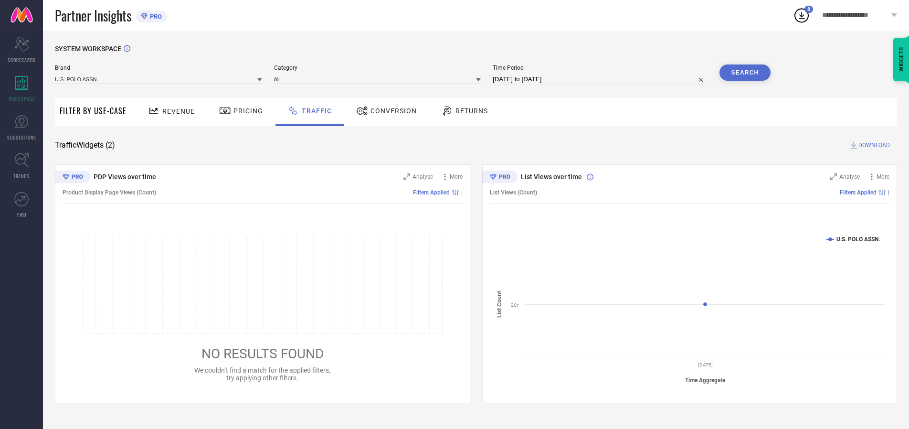
click at [873, 145] on span "DOWNLOAD" at bounding box center [874, 145] width 32 height 10
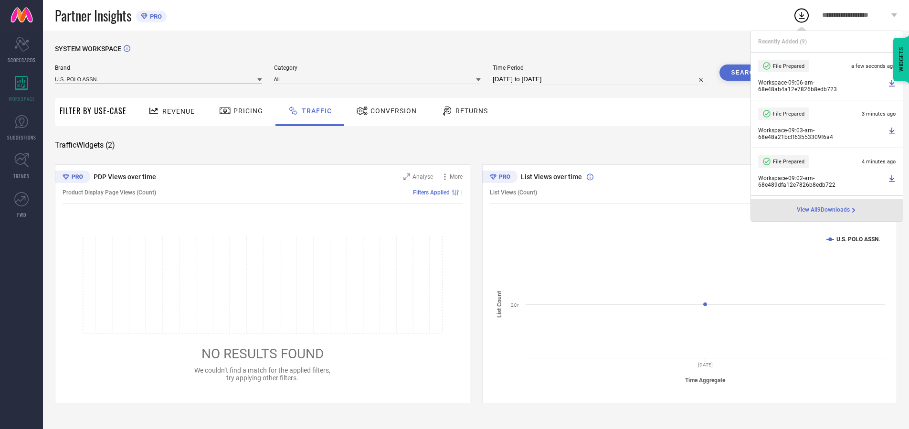
click at [159, 79] on input at bounding box center [158, 79] width 207 height 10
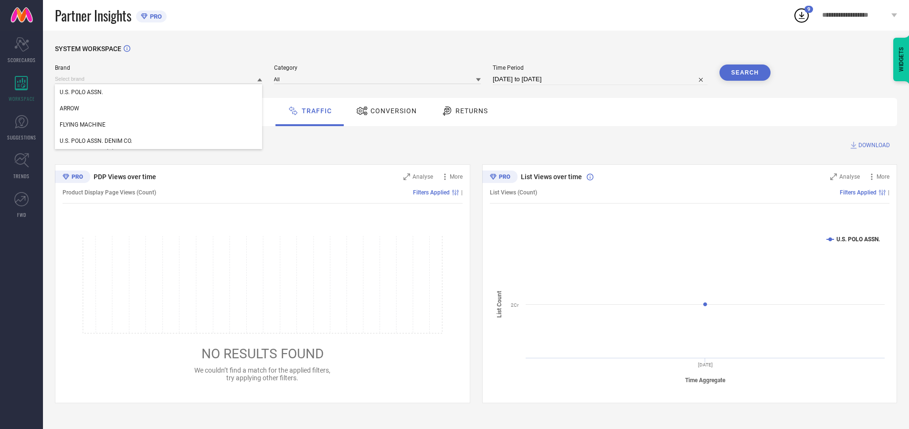
click at [159, 141] on div "U.S. POLO ASSN. DENIM CO." at bounding box center [158, 141] width 207 height 16
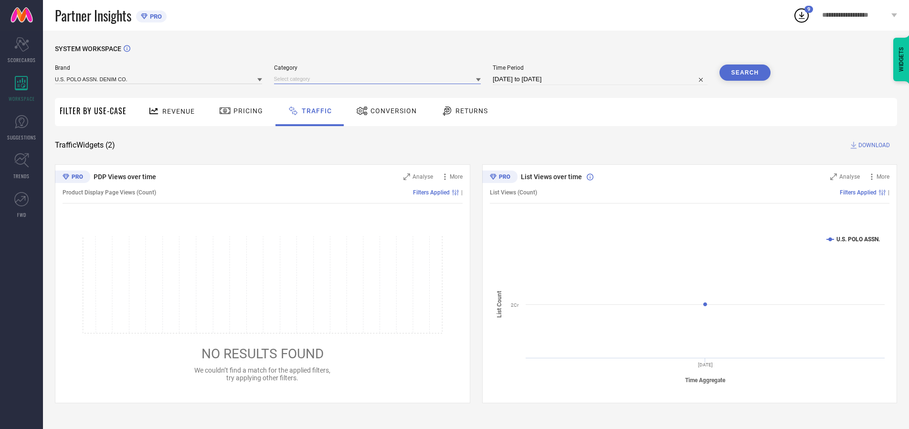
click at [380, 79] on input at bounding box center [377, 79] width 207 height 10
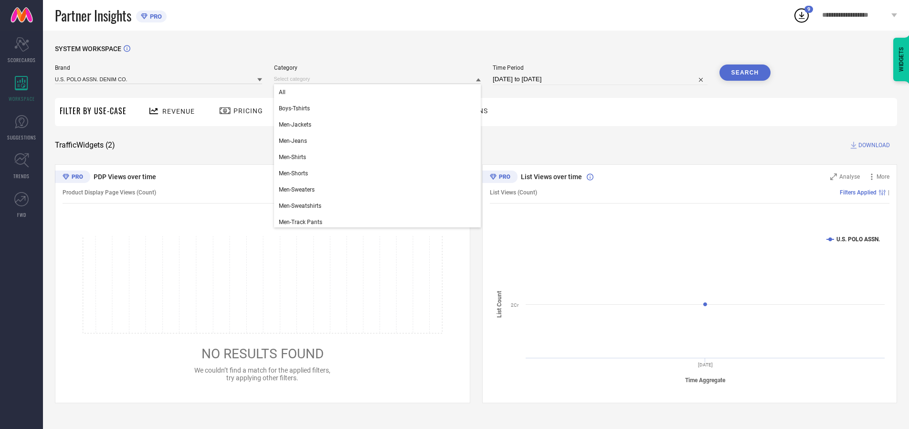
click at [380, 92] on div "All" at bounding box center [377, 92] width 207 height 16
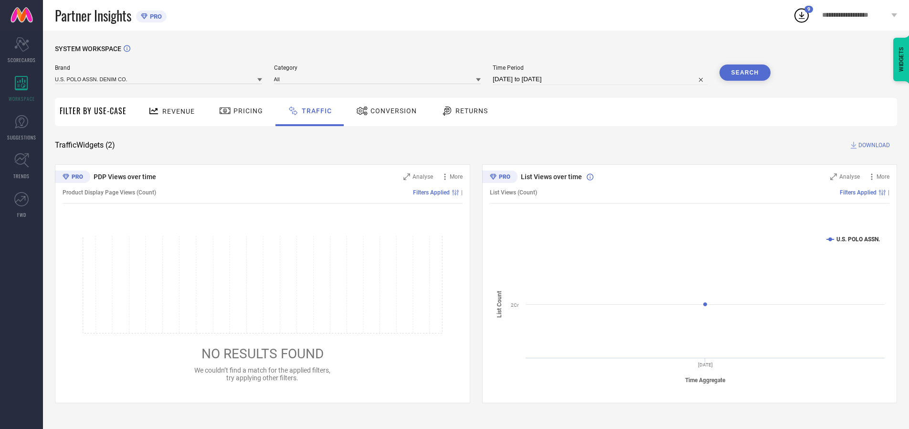
click at [745, 73] on button "Search" at bounding box center [745, 72] width 52 height 16
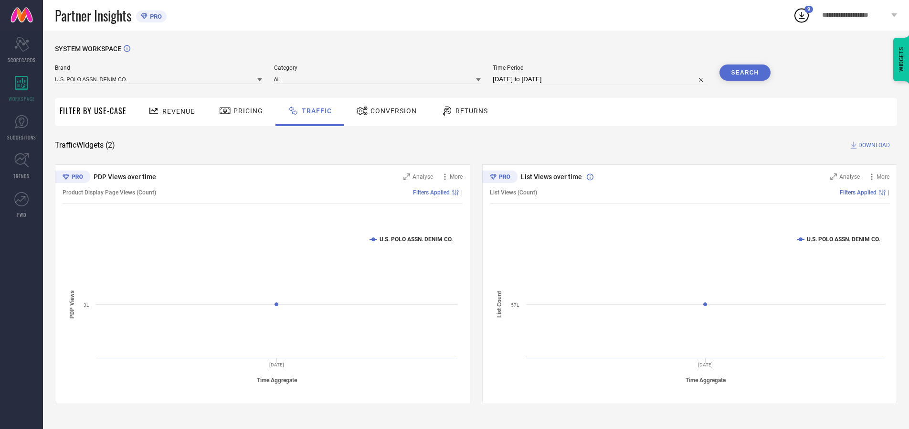
click at [873, 145] on span "DOWNLOAD" at bounding box center [874, 145] width 32 height 10
click at [602, 79] on input at bounding box center [600, 79] width 215 height 11
select select "9"
select select "2025"
select select "10"
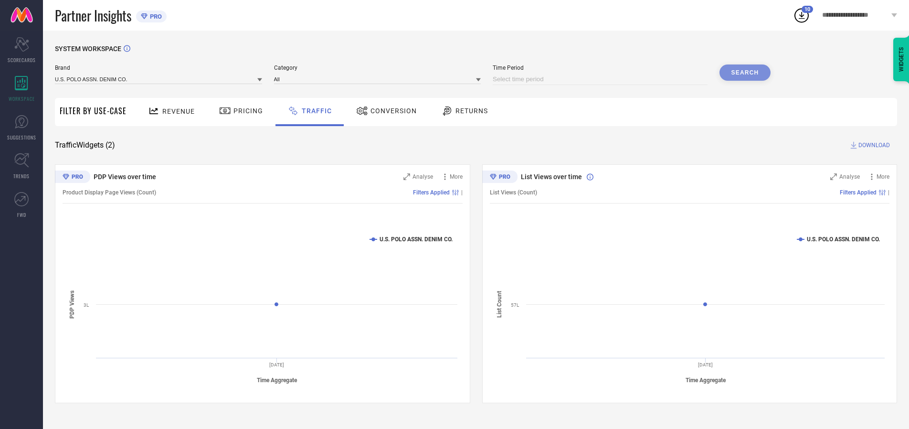
select select "2025"
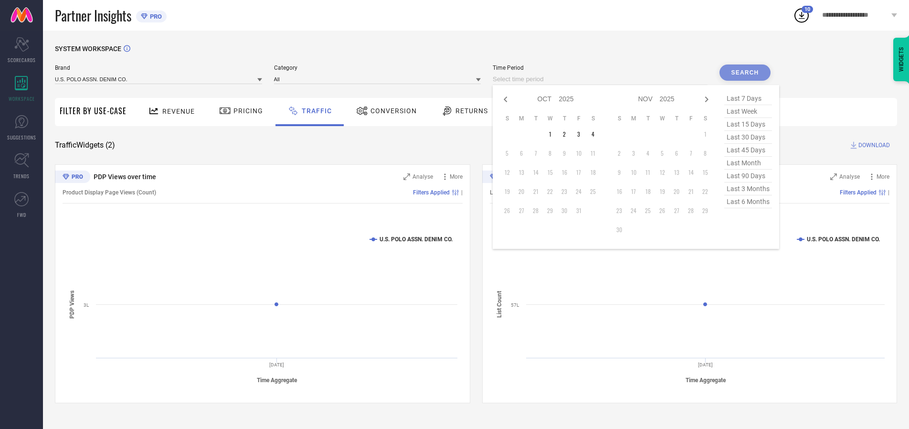
click at [567, 134] on td "2" at bounding box center [564, 134] width 14 height 14
type input "[DATE] to [DATE]"
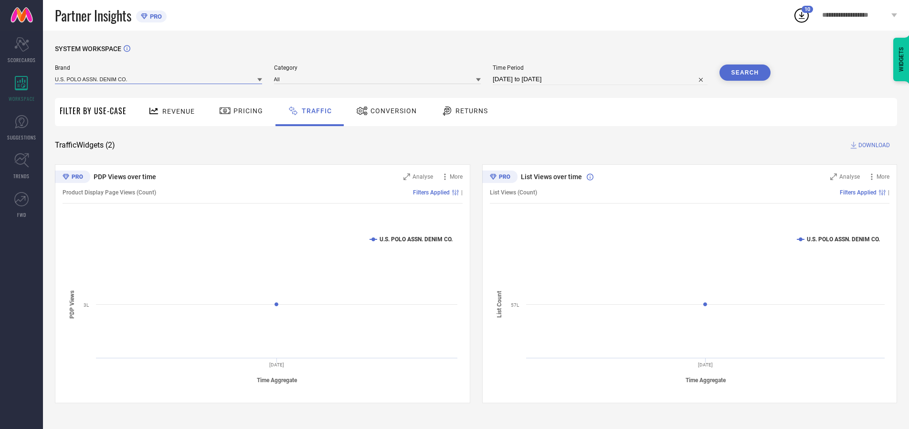
click at [159, 79] on input at bounding box center [158, 79] width 207 height 10
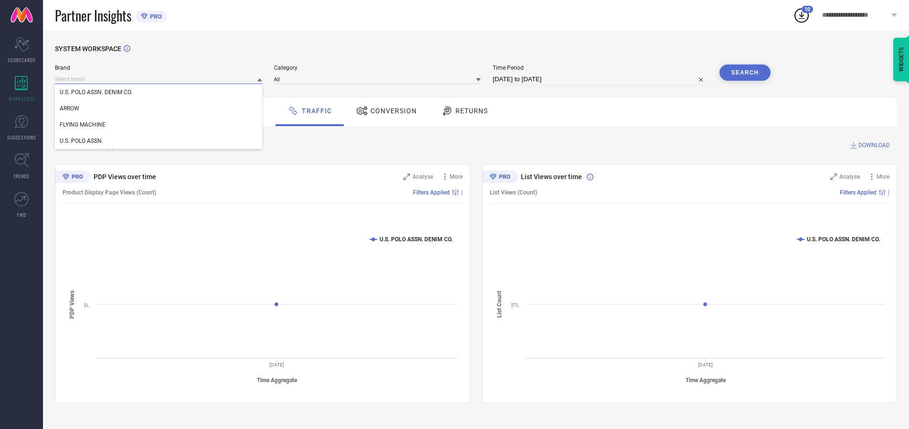
click at [159, 79] on input at bounding box center [158, 79] width 207 height 10
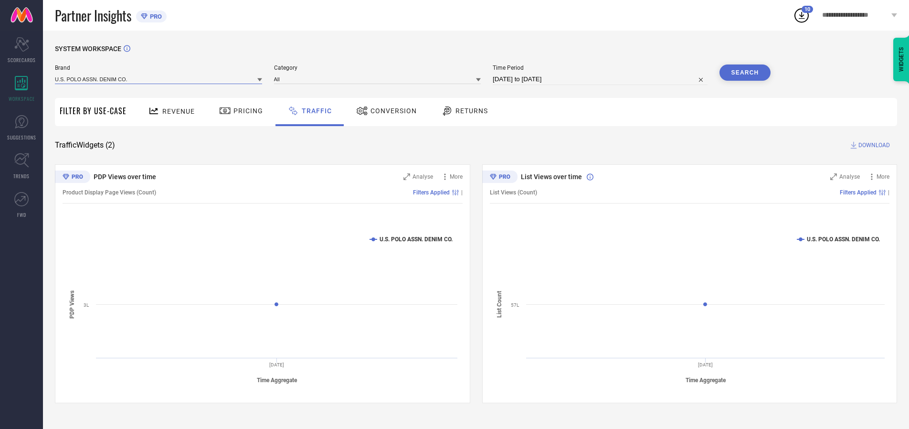
click at [159, 79] on input at bounding box center [158, 79] width 207 height 10
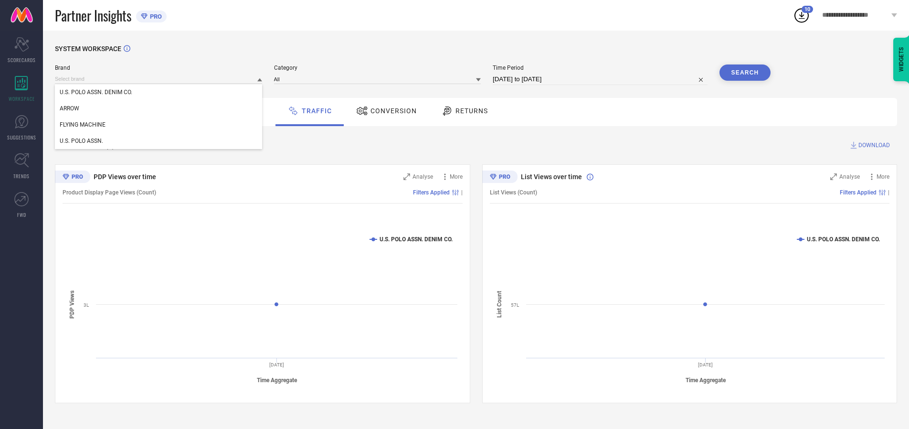
click at [159, 92] on div "U.S. POLO ASSN. DENIM CO." at bounding box center [158, 92] width 207 height 16
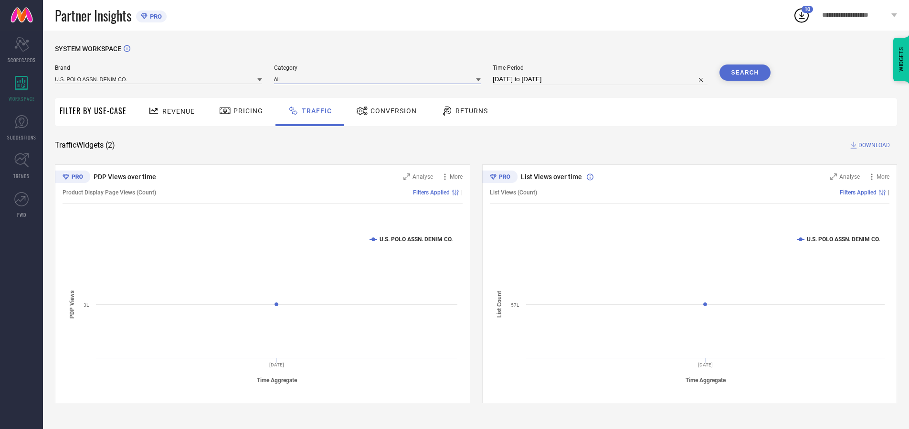
click at [380, 79] on input at bounding box center [377, 79] width 207 height 10
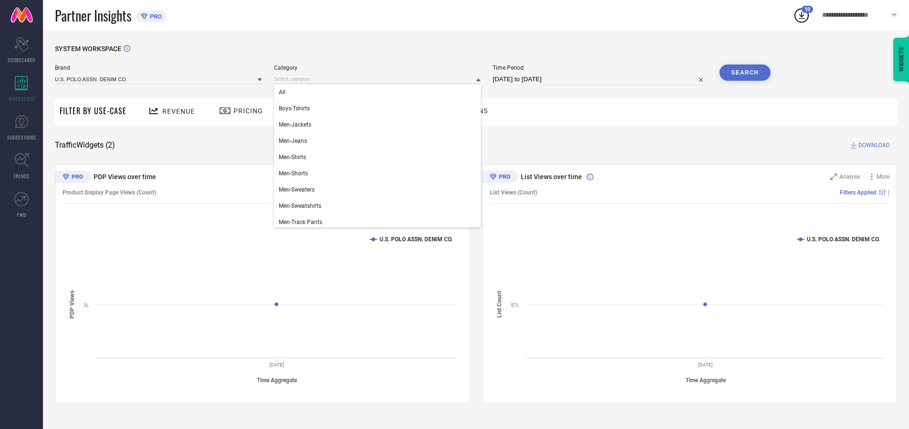
click at [380, 92] on div "All" at bounding box center [377, 92] width 207 height 16
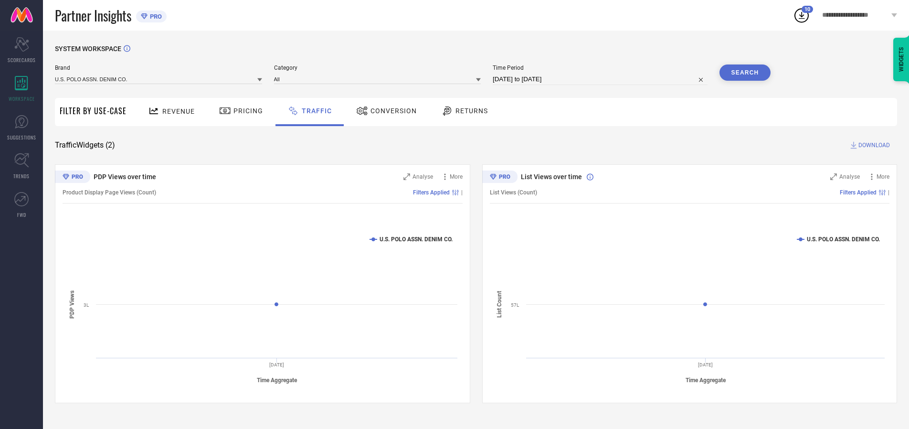
click at [745, 73] on button "Search" at bounding box center [745, 72] width 52 height 16
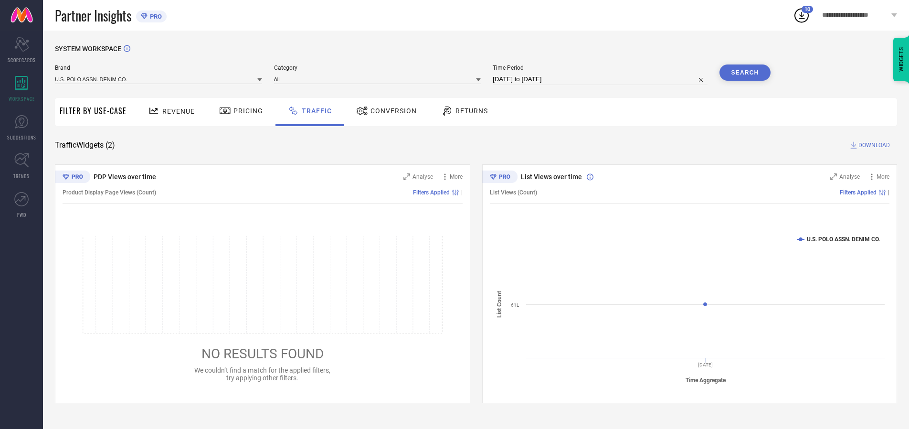
click at [873, 145] on span "DOWNLOAD" at bounding box center [874, 145] width 32 height 10
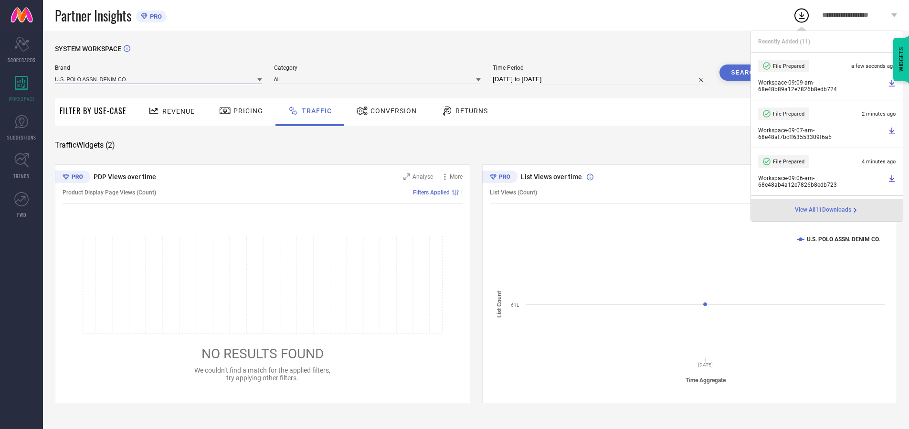
click at [159, 79] on input at bounding box center [158, 79] width 207 height 10
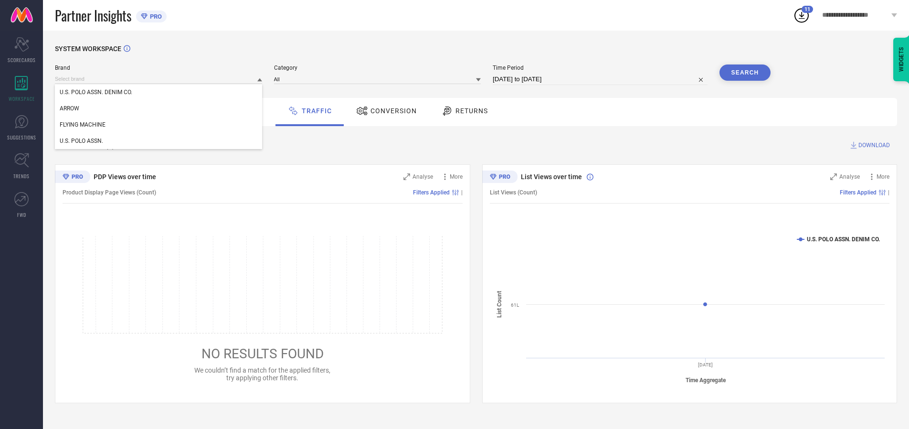
click at [159, 141] on div "U.S. POLO ASSN." at bounding box center [158, 141] width 207 height 16
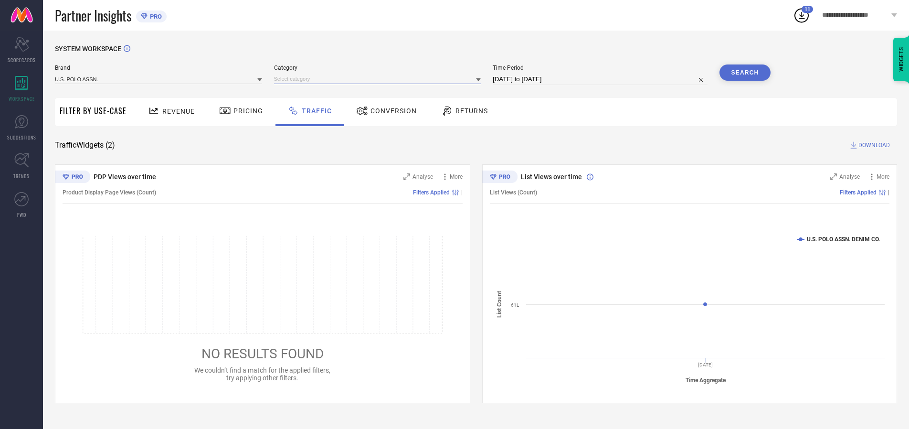
click at [380, 79] on input at bounding box center [377, 79] width 207 height 10
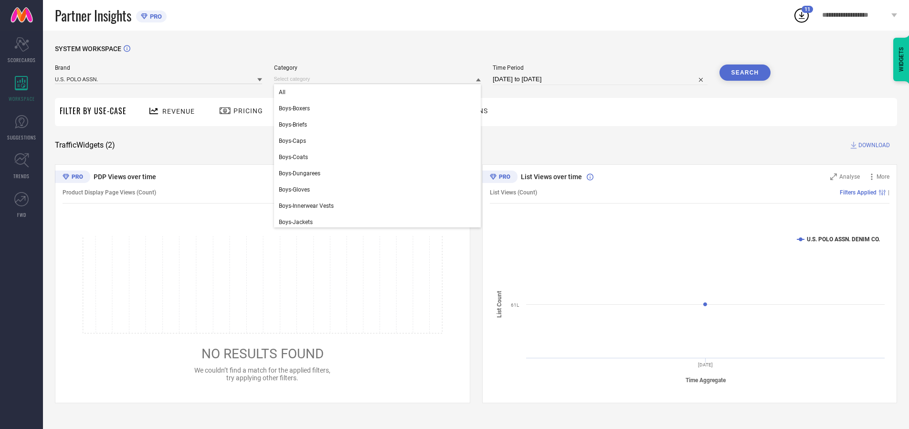
click at [380, 92] on div "All" at bounding box center [377, 92] width 207 height 16
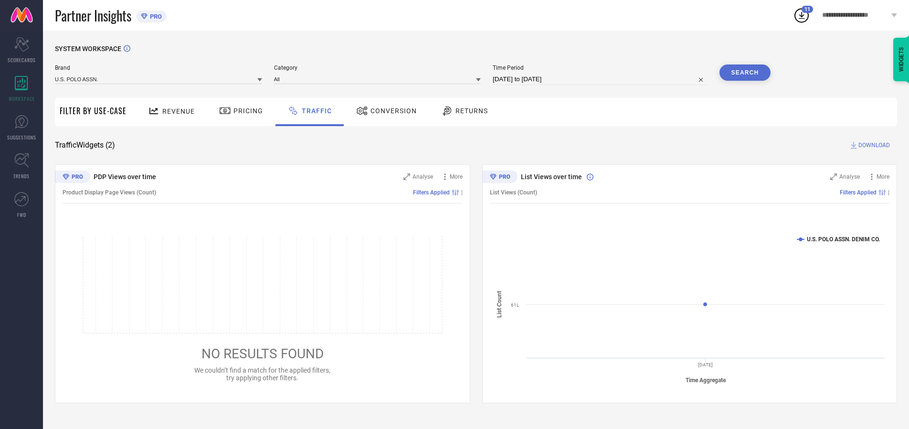
click at [745, 73] on button "Search" at bounding box center [745, 72] width 52 height 16
click at [873, 145] on span "DOWNLOAD" at bounding box center [874, 145] width 32 height 10
click at [602, 79] on input at bounding box center [600, 79] width 215 height 11
select select "9"
select select "2025"
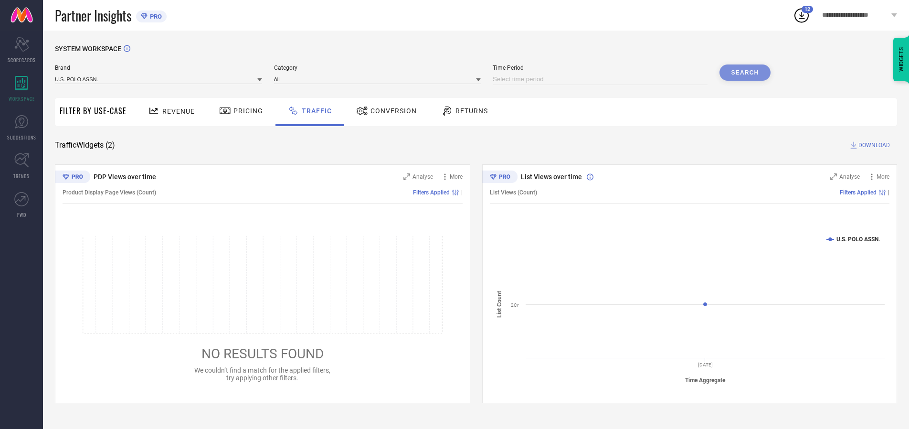
select select "10"
select select "2025"
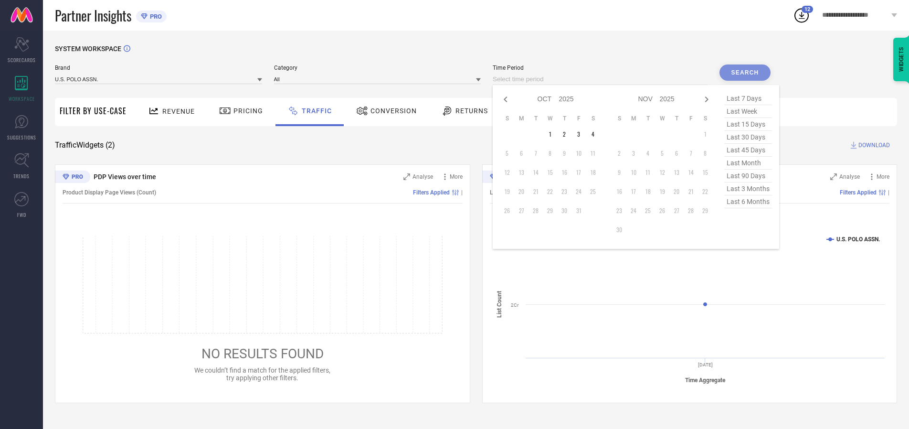
click at [582, 134] on td "3" at bounding box center [578, 134] width 14 height 14
type input "[DATE] to [DATE]"
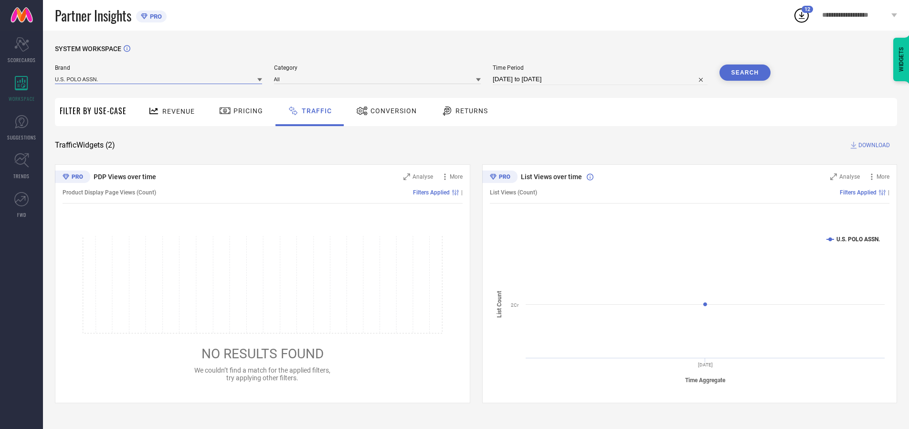
click at [159, 79] on input at bounding box center [158, 79] width 207 height 10
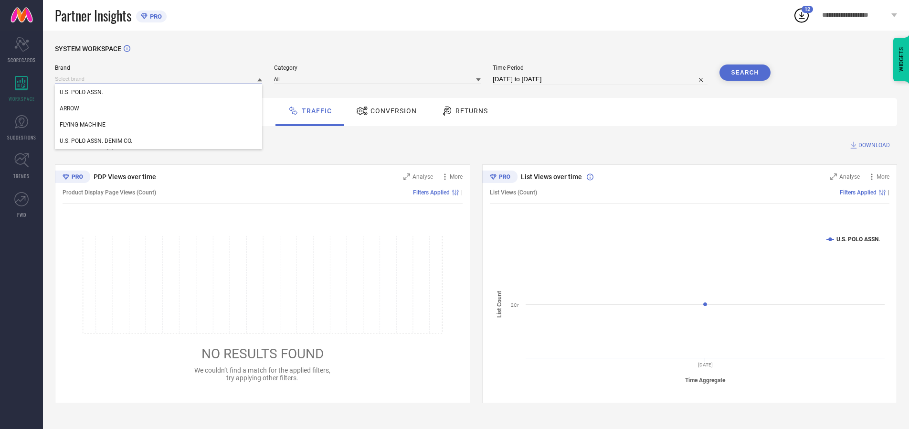
click at [159, 79] on input at bounding box center [158, 79] width 207 height 10
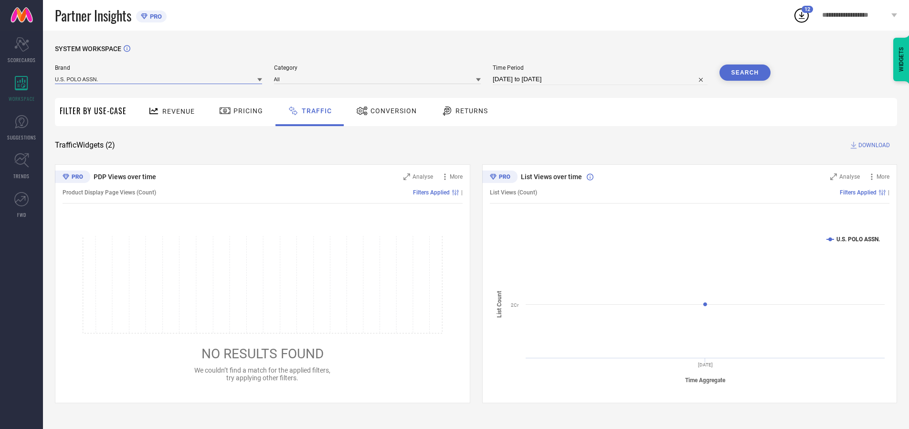
click at [159, 79] on input at bounding box center [158, 79] width 207 height 10
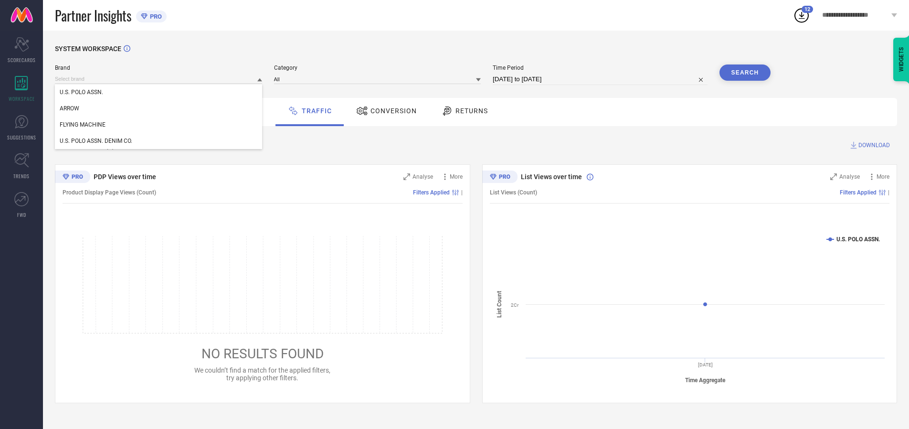
click at [159, 92] on div "U.S. POLO ASSN." at bounding box center [158, 92] width 207 height 16
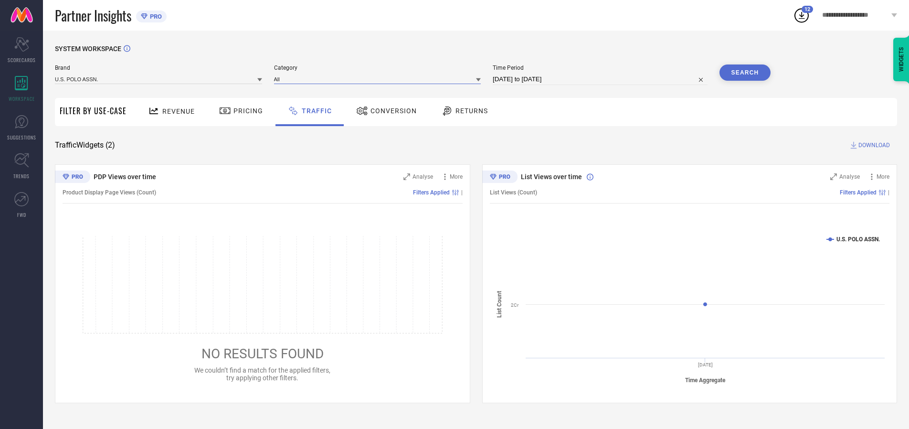
click at [380, 79] on input at bounding box center [377, 79] width 207 height 10
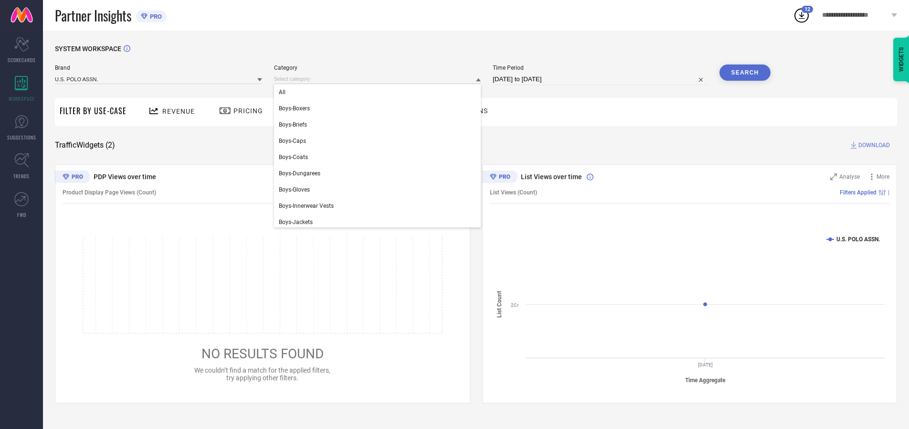
click at [380, 92] on div "All" at bounding box center [377, 92] width 207 height 16
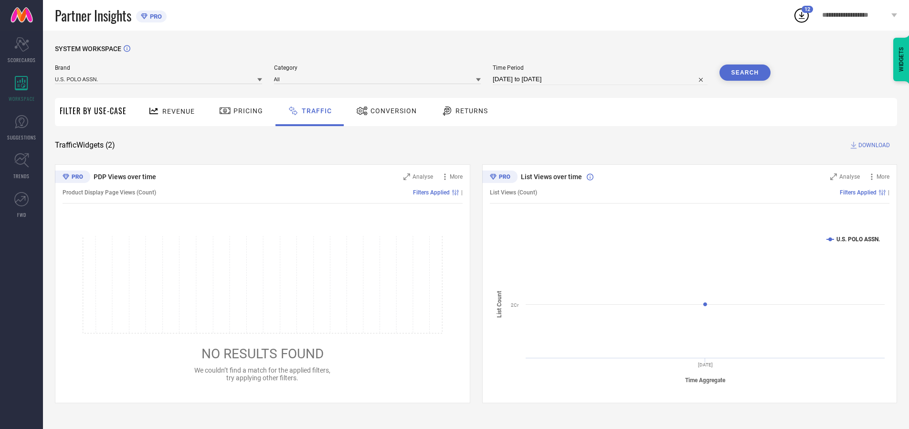
click at [745, 73] on button "Search" at bounding box center [745, 72] width 52 height 16
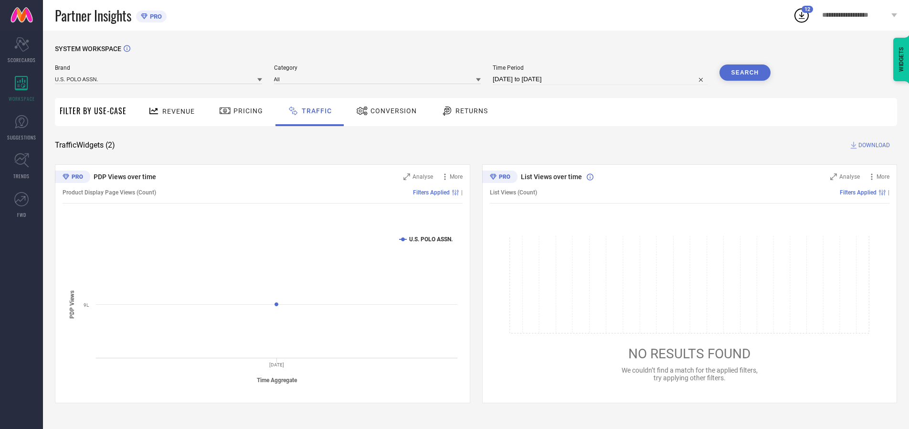
click at [873, 145] on span "DOWNLOAD" at bounding box center [874, 145] width 32 height 10
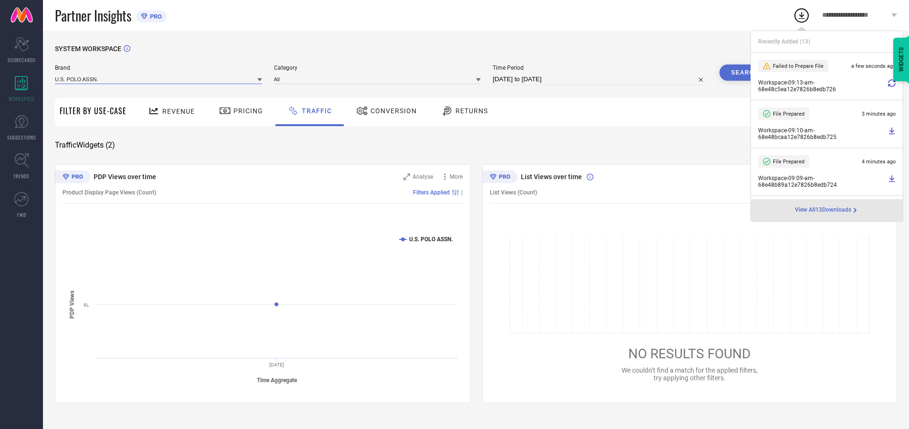
click at [159, 79] on input at bounding box center [158, 79] width 207 height 10
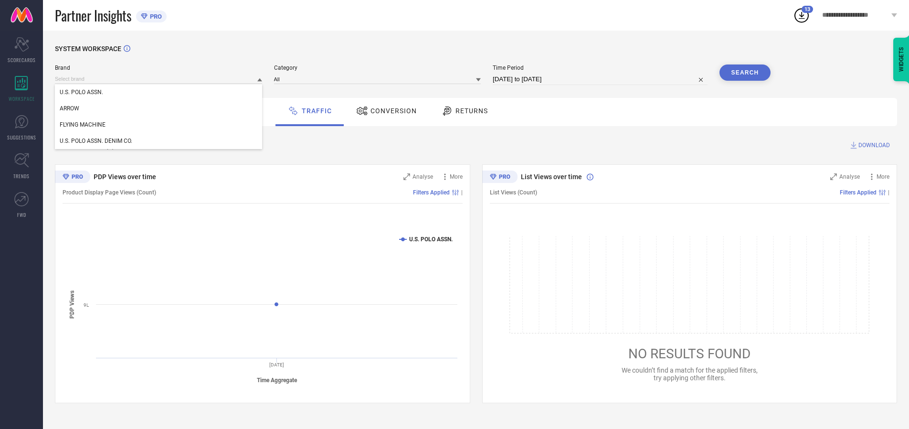
click at [159, 141] on div "U.S. POLO ASSN. DENIM CO." at bounding box center [158, 141] width 207 height 16
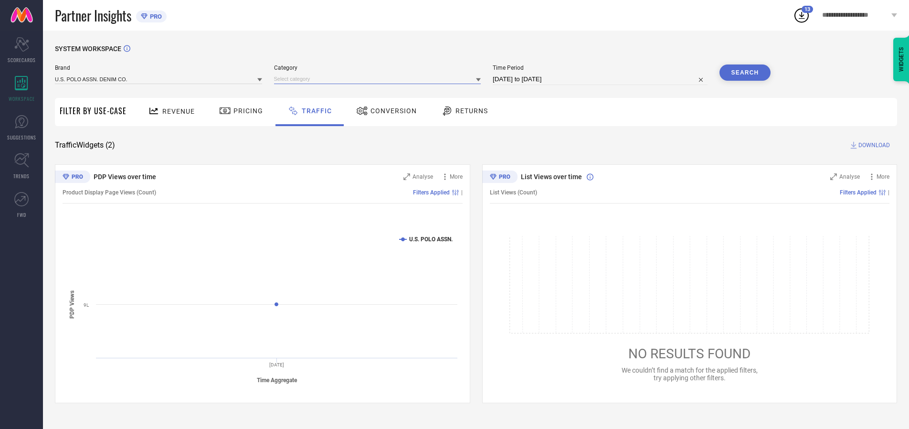
click at [380, 79] on input at bounding box center [377, 79] width 207 height 10
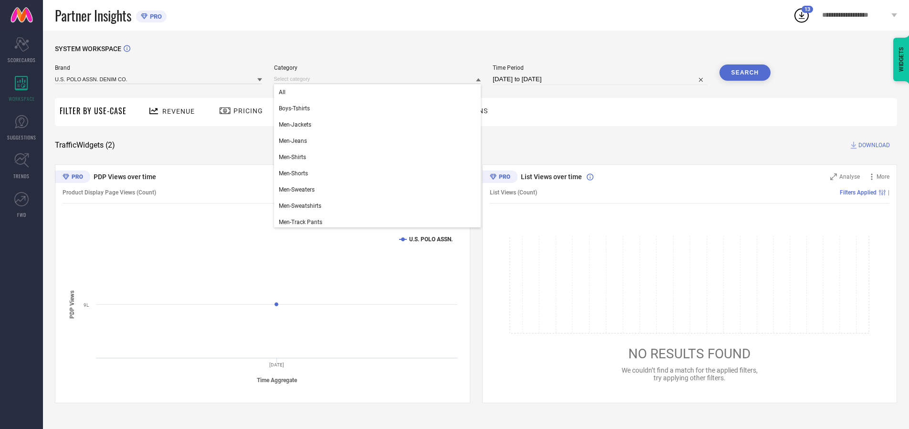
click at [380, 92] on div "All" at bounding box center [377, 92] width 207 height 16
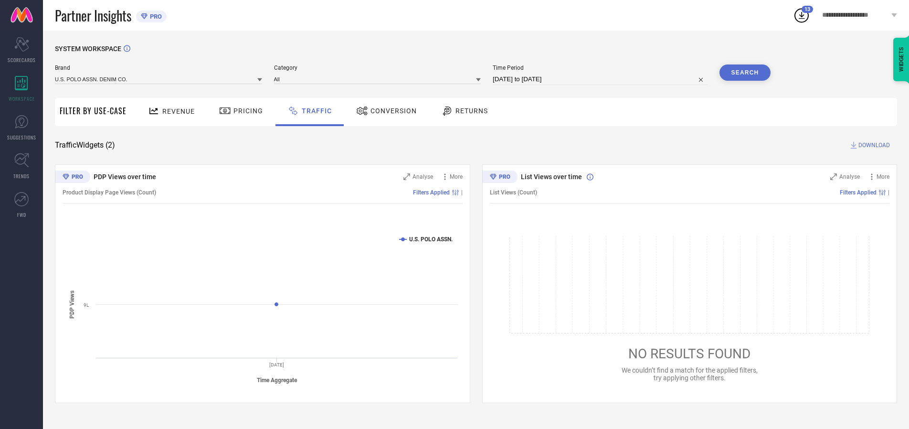
click at [745, 73] on button "Search" at bounding box center [745, 72] width 52 height 16
click at [873, 145] on span "DOWNLOAD" at bounding box center [874, 145] width 32 height 10
